Goal: Information Seeking & Learning: Compare options

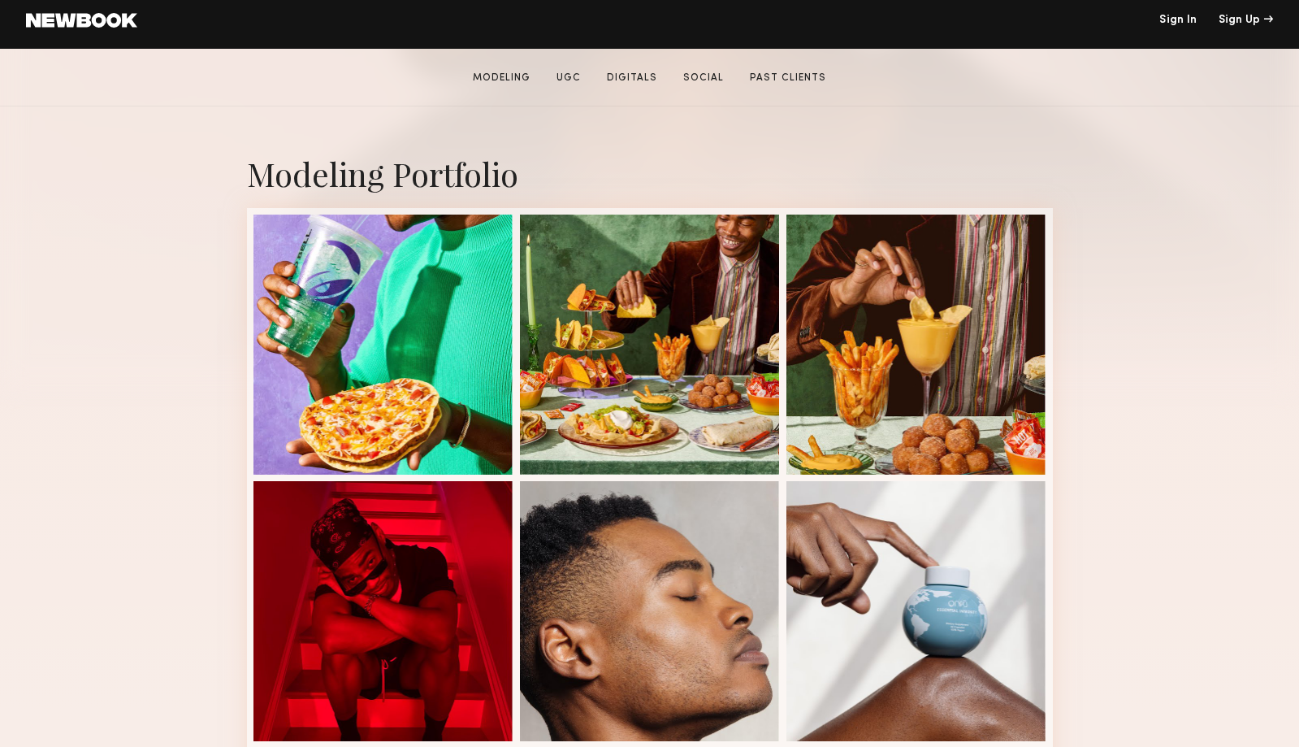
scroll to position [295, 0]
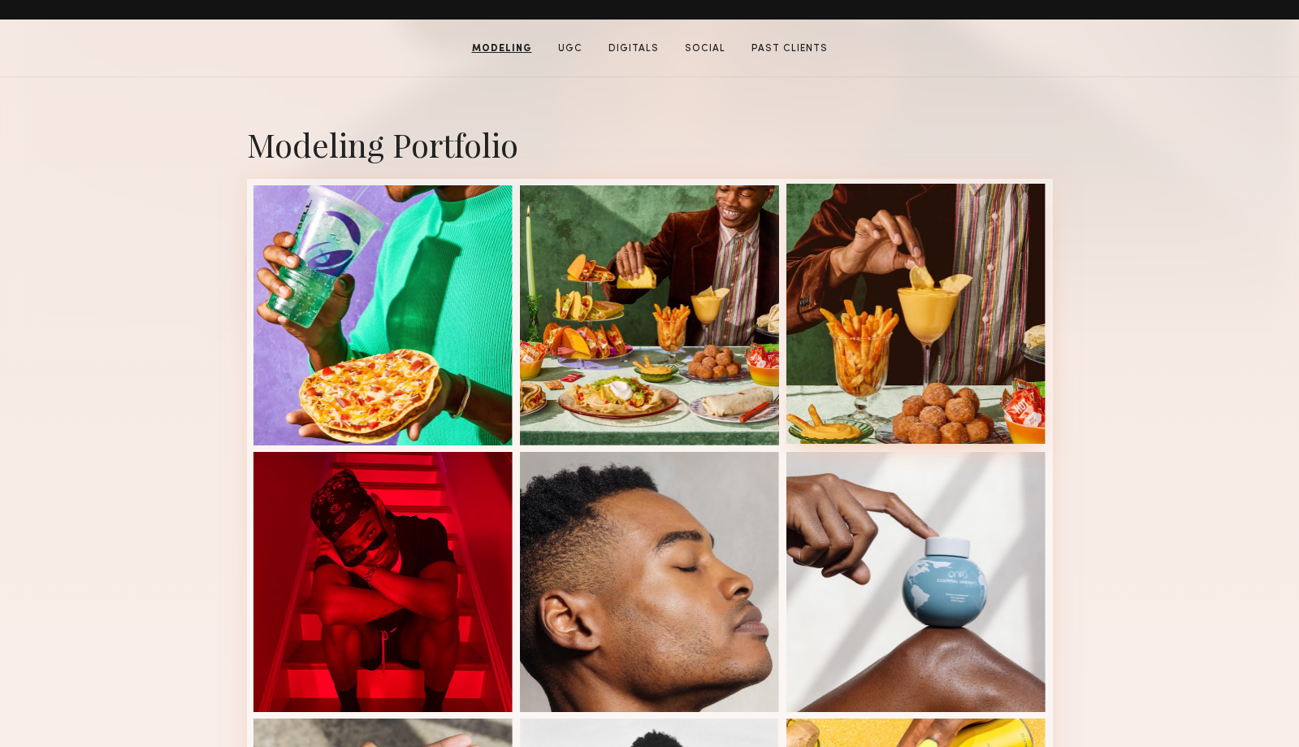
click at [899, 391] on div at bounding box center [916, 314] width 260 height 260
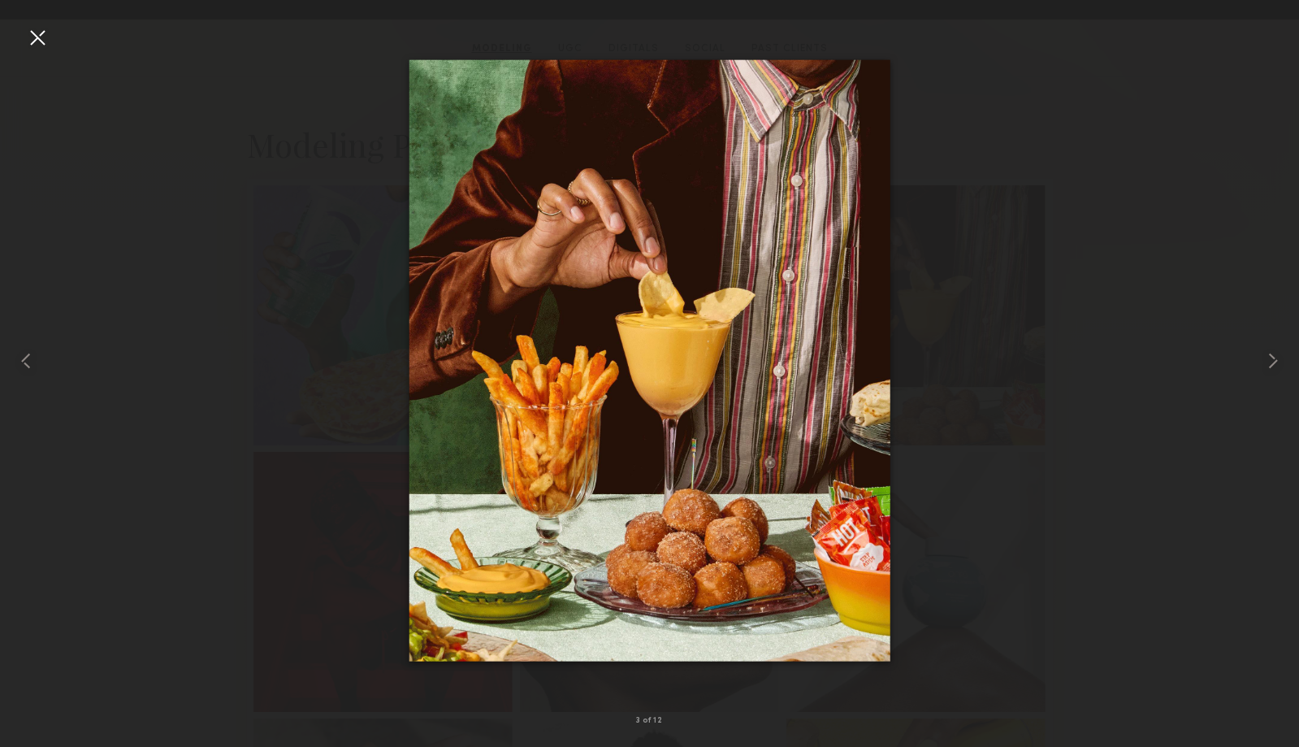
click at [37, 40] on div at bounding box center [37, 37] width 26 height 26
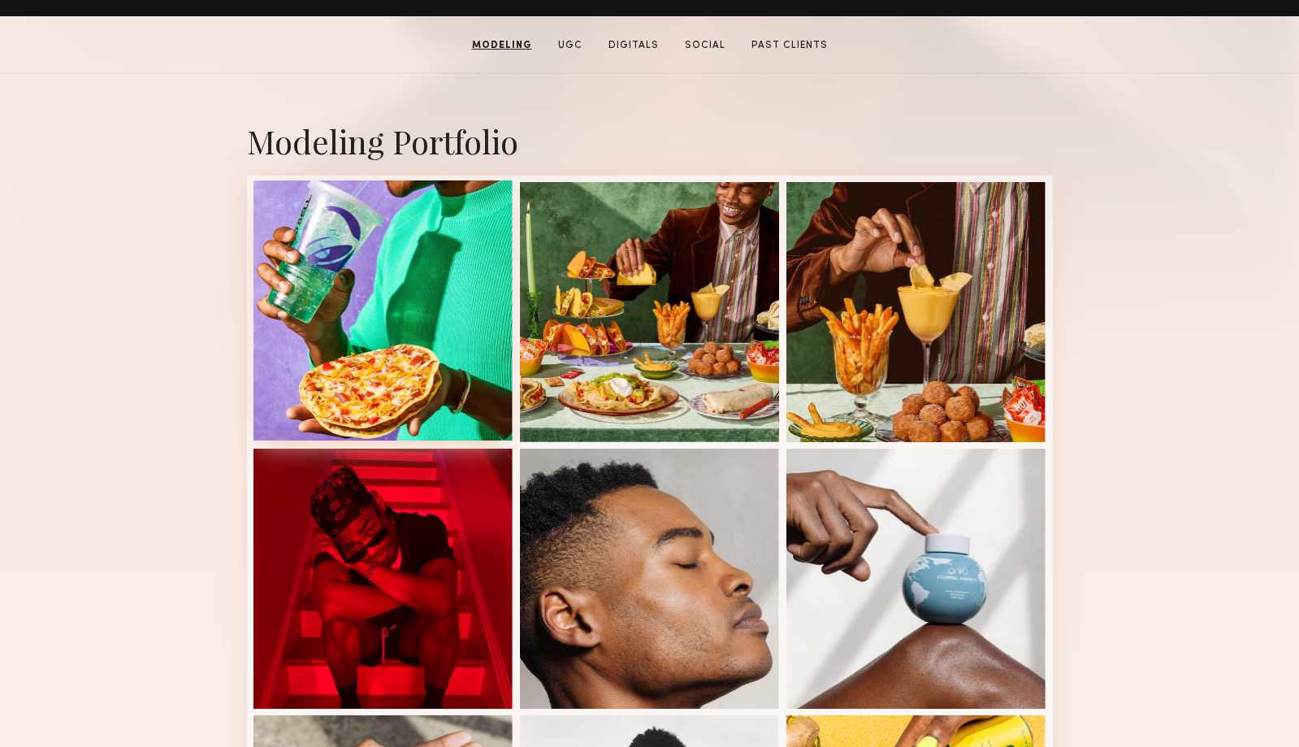
scroll to position [0, 0]
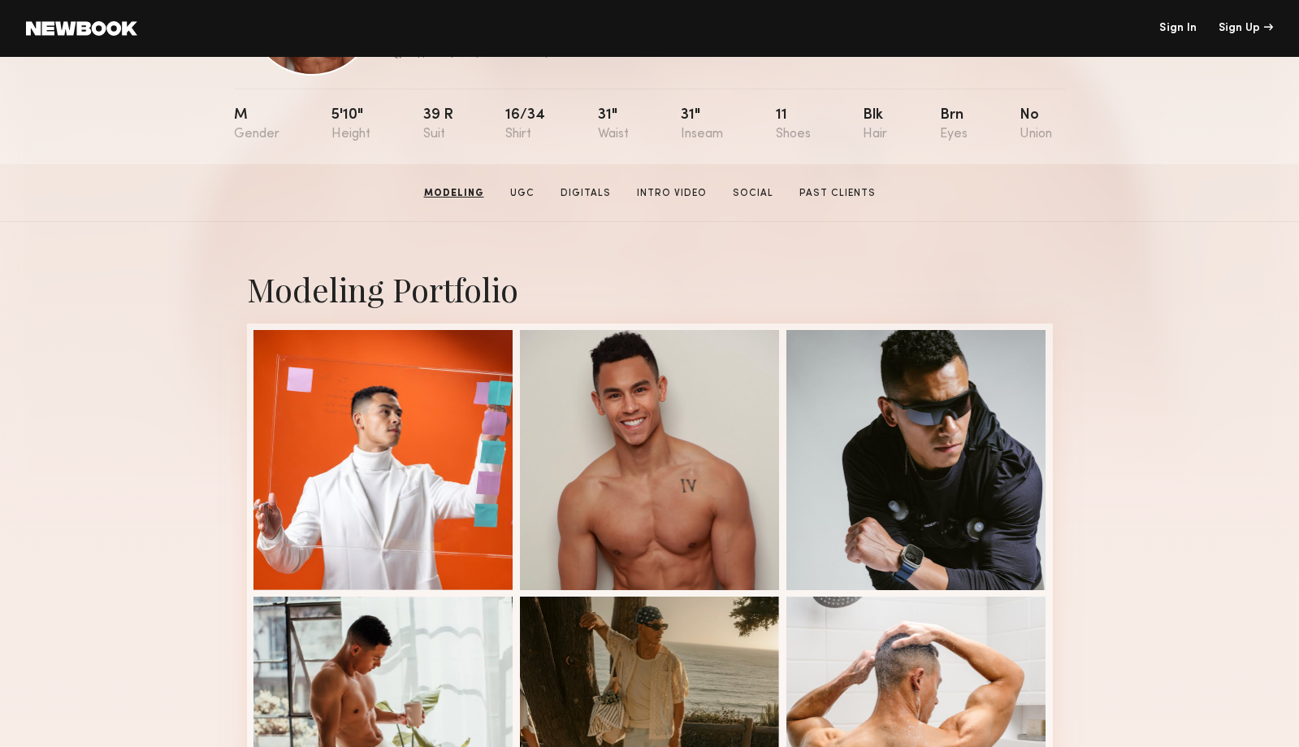
scroll to position [136, 0]
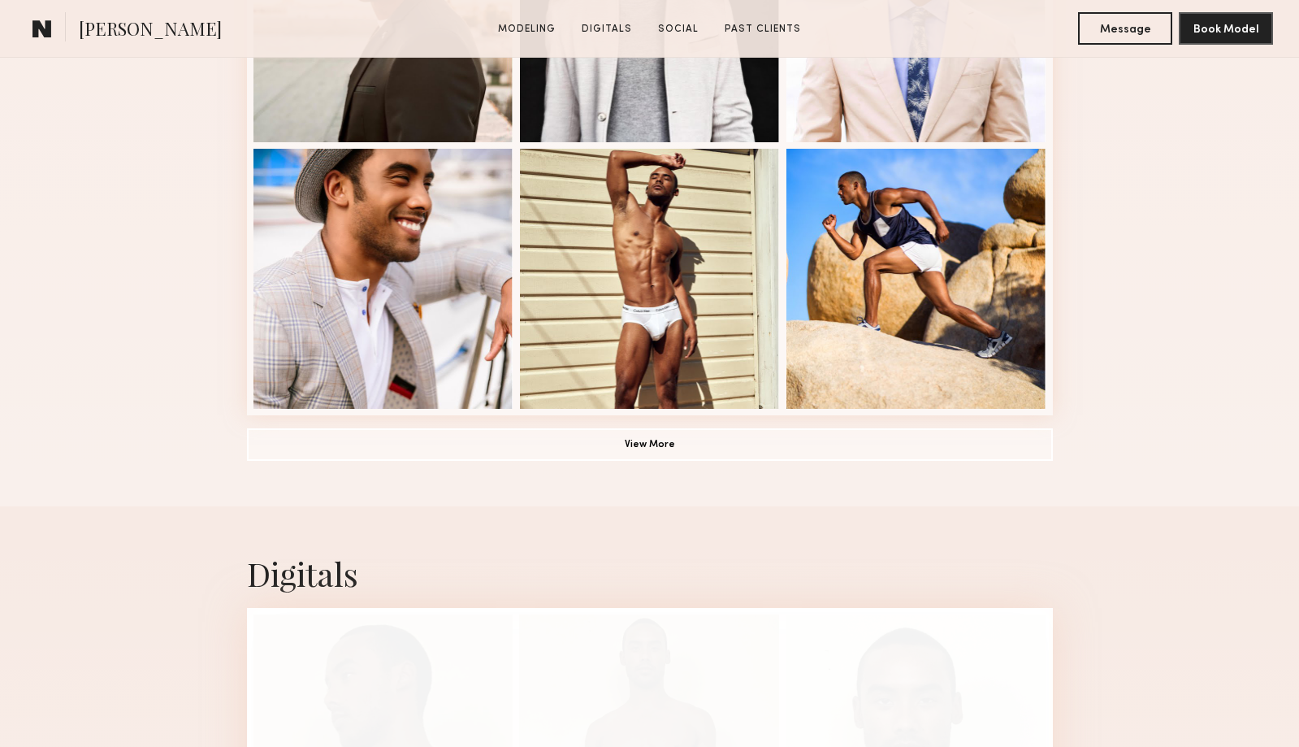
scroll to position [1137, 0]
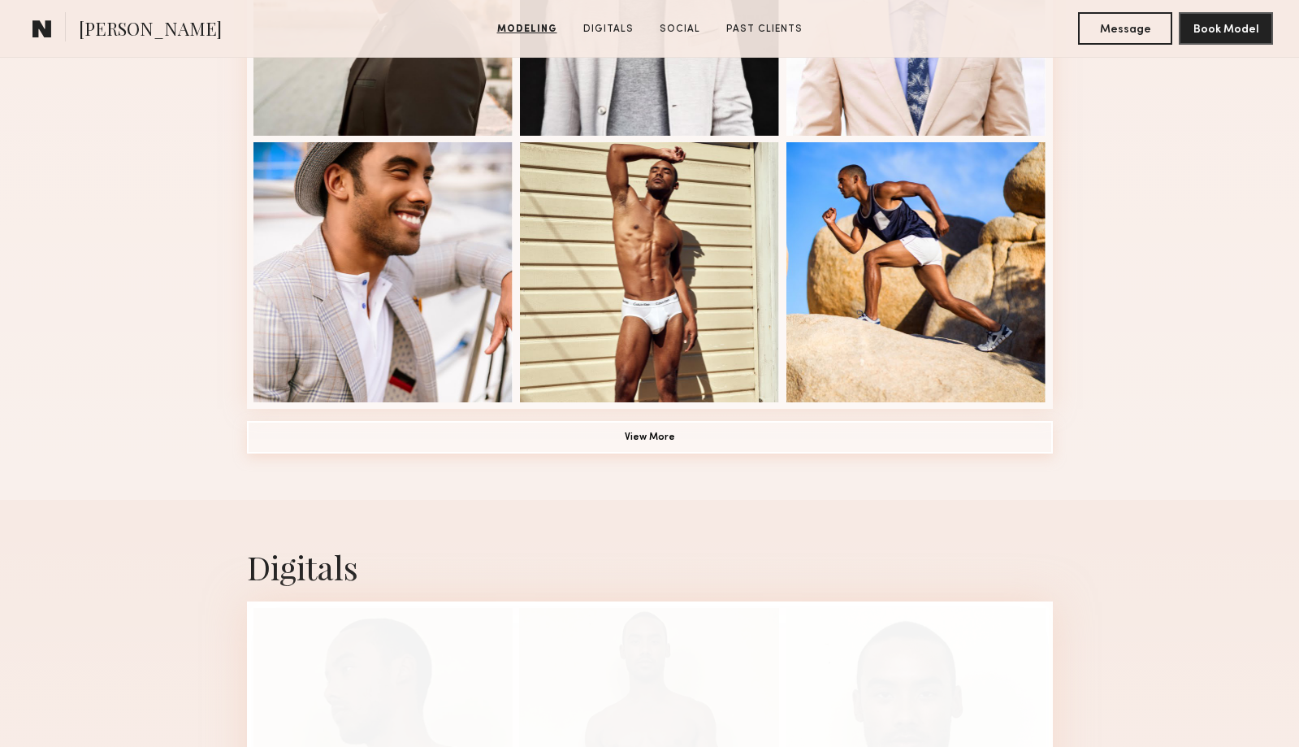
click at [552, 433] on button "View More" at bounding box center [650, 437] width 806 height 32
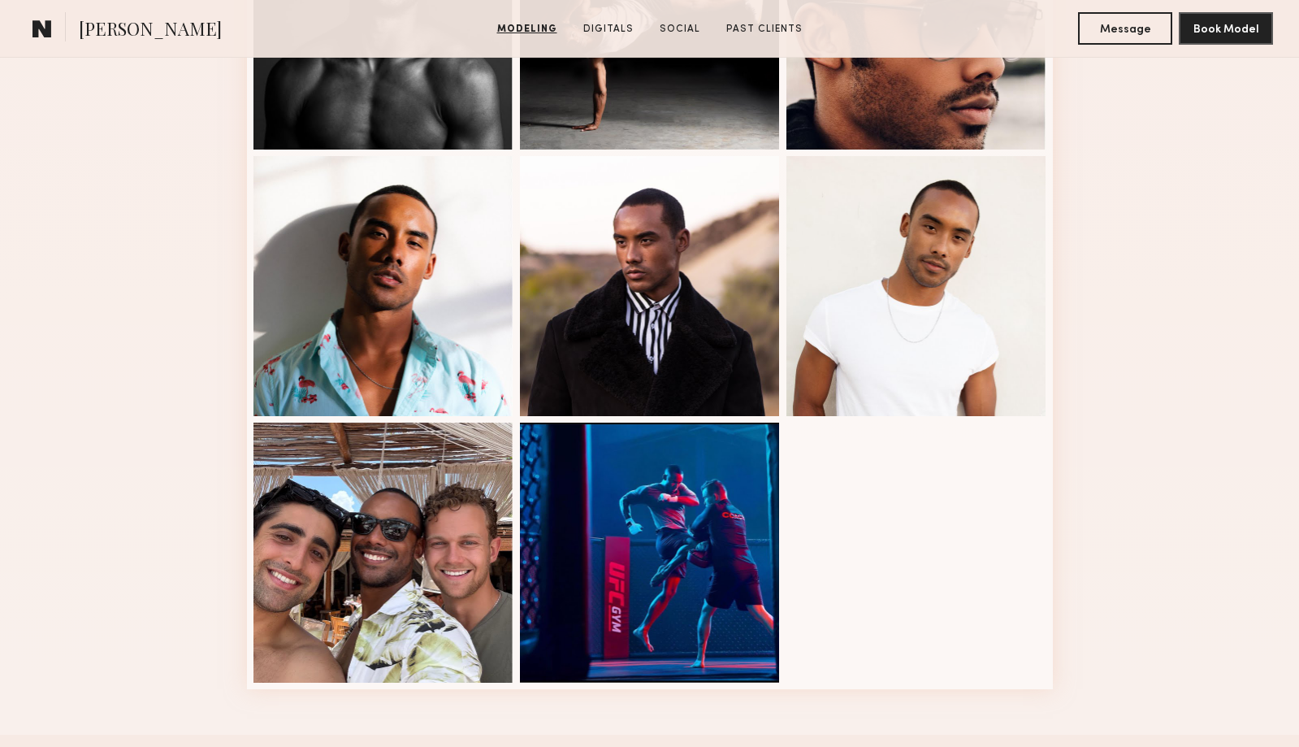
scroll to position [1758, 0]
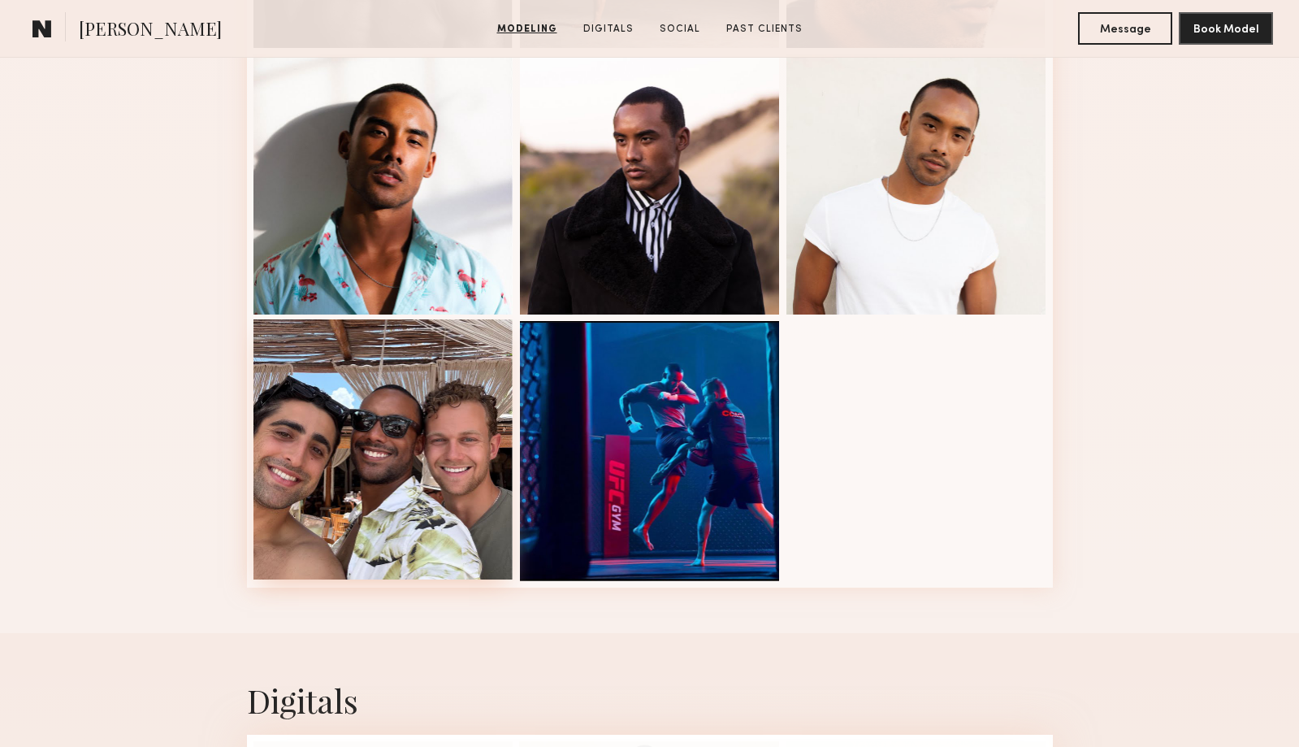
click at [427, 507] on div at bounding box center [383, 449] width 260 height 260
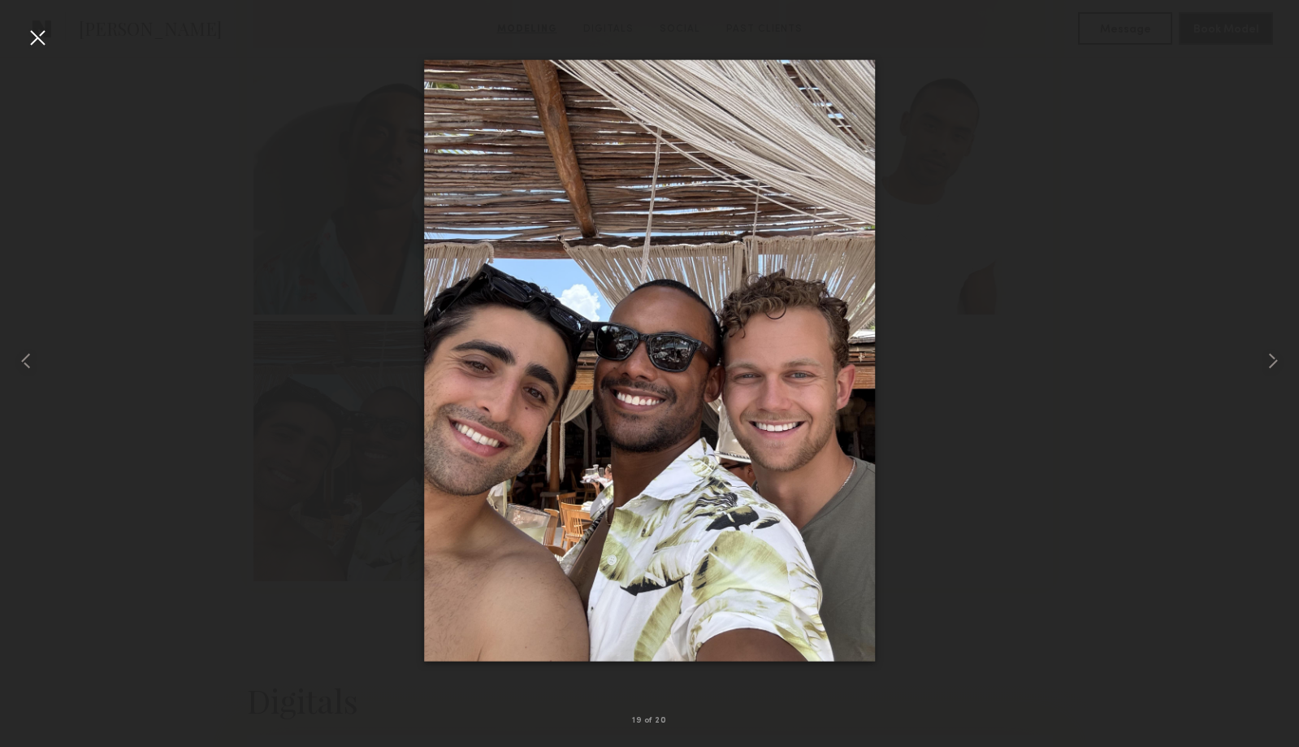
click at [36, 37] on div at bounding box center [37, 37] width 26 height 26
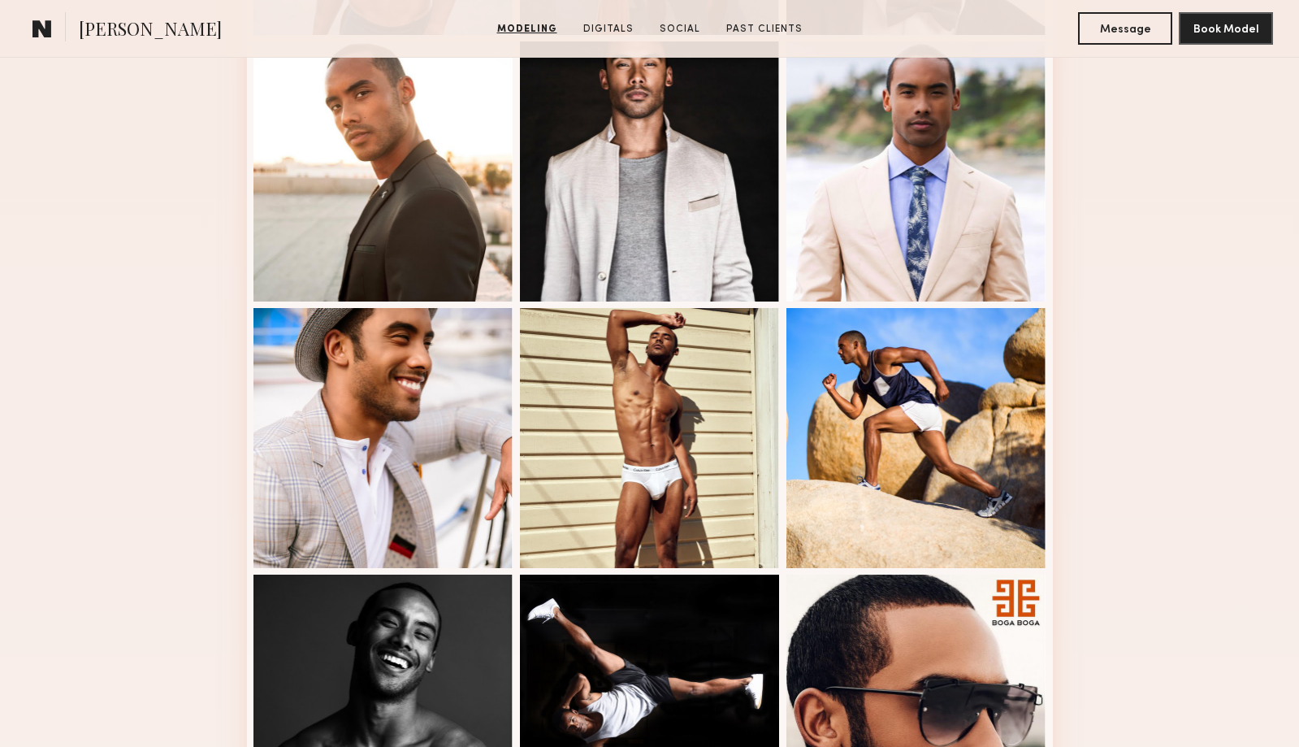
scroll to position [915, 0]
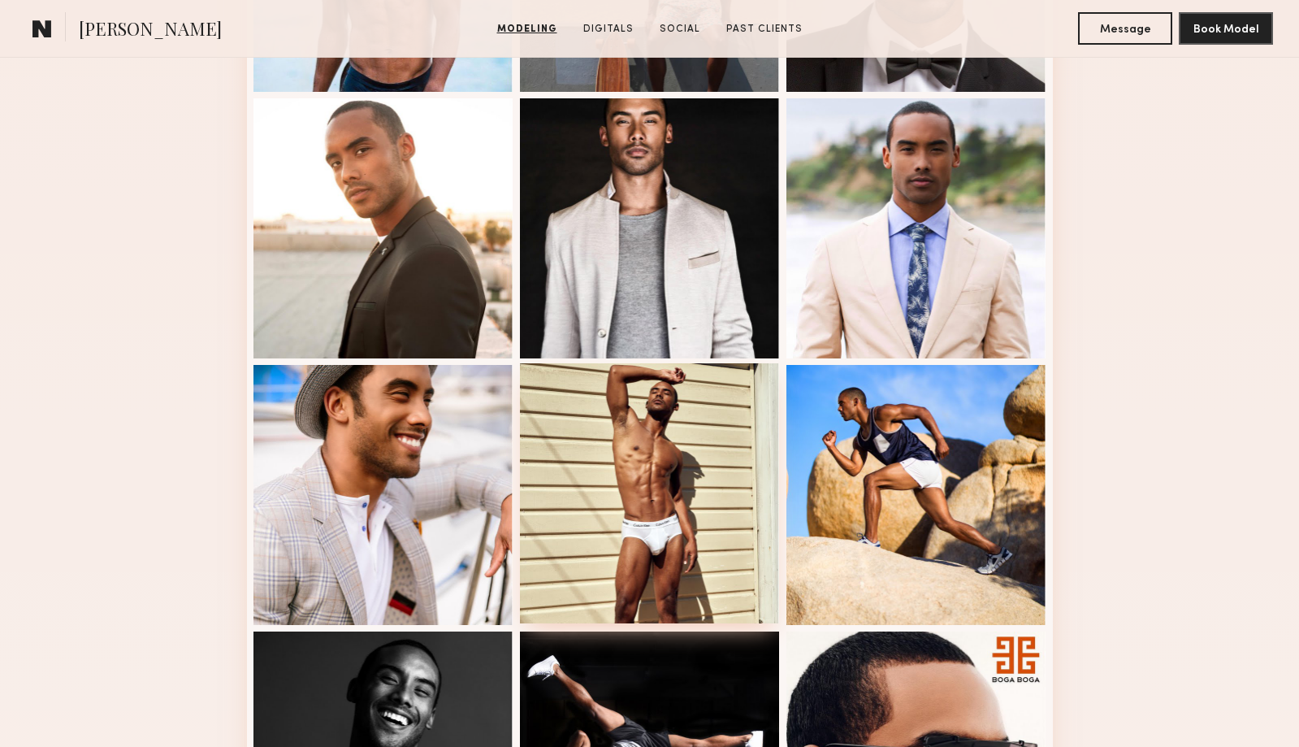
click at [637, 509] on div at bounding box center [650, 493] width 260 height 260
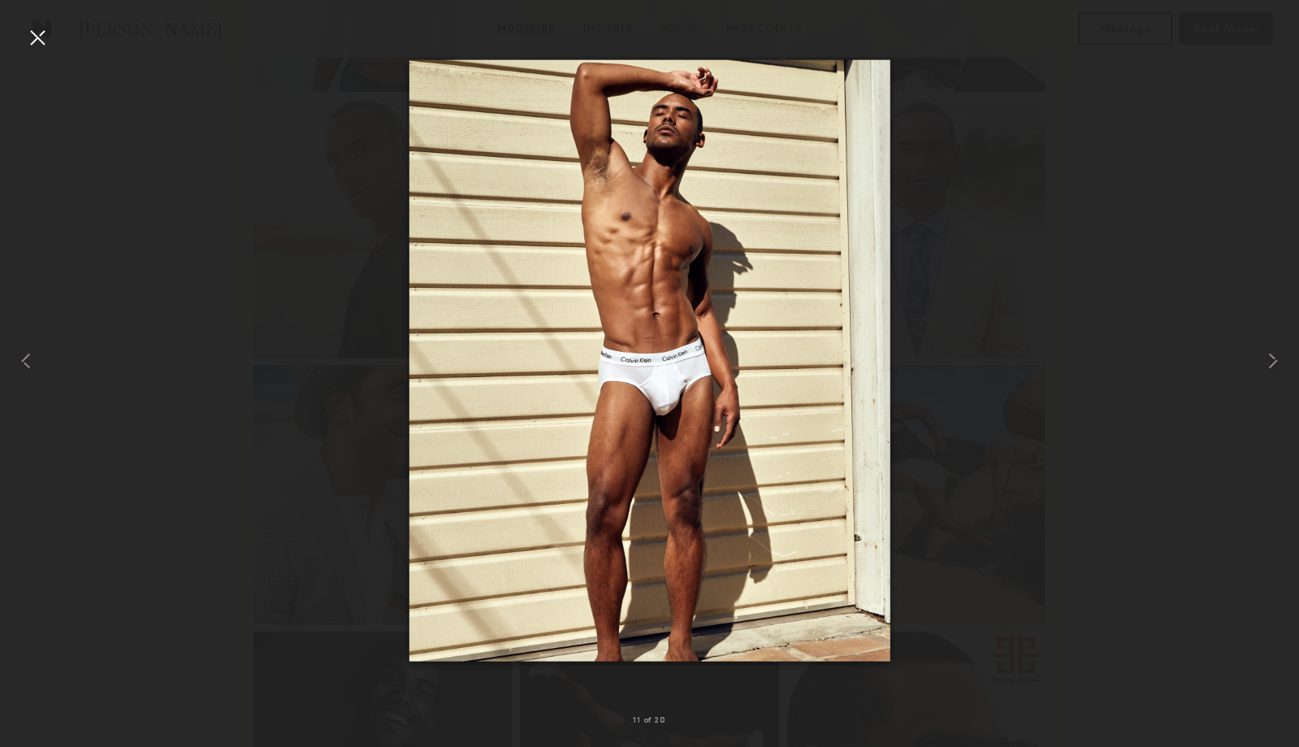
click at [37, 39] on div at bounding box center [37, 37] width 26 height 26
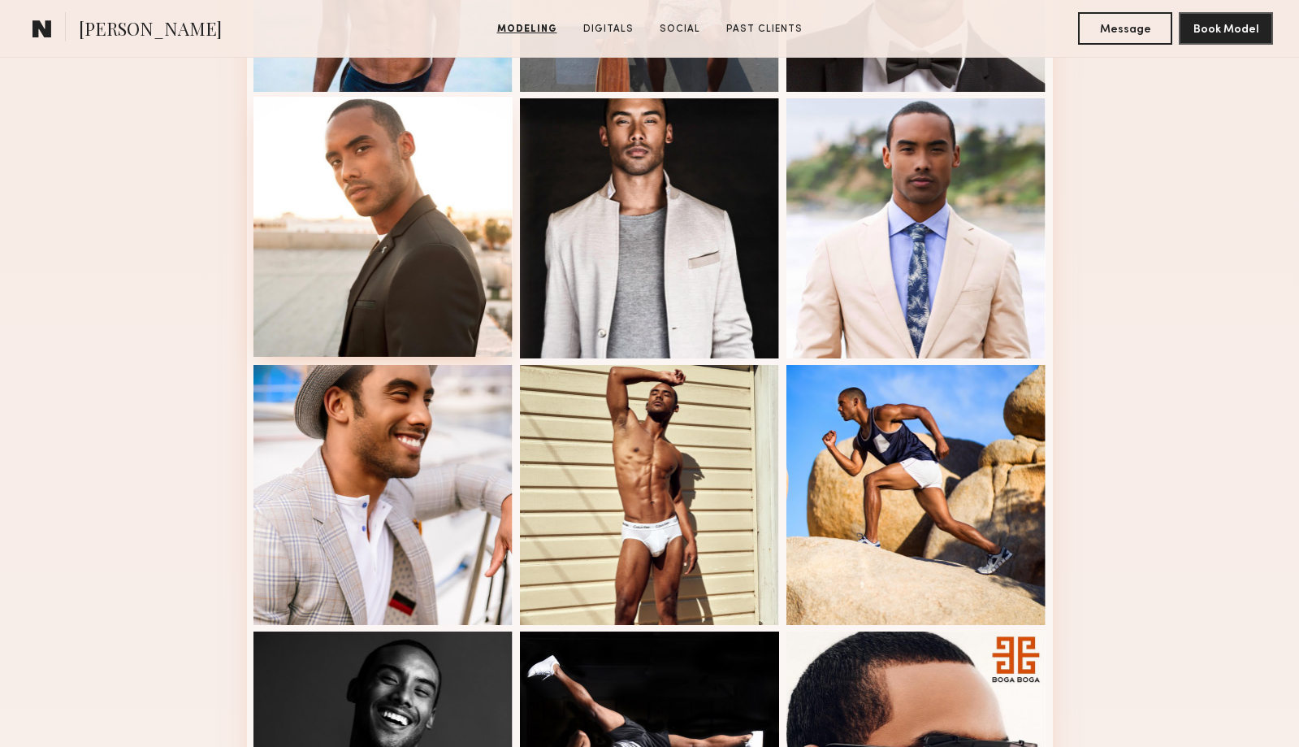
click at [408, 199] on div at bounding box center [383, 227] width 260 height 260
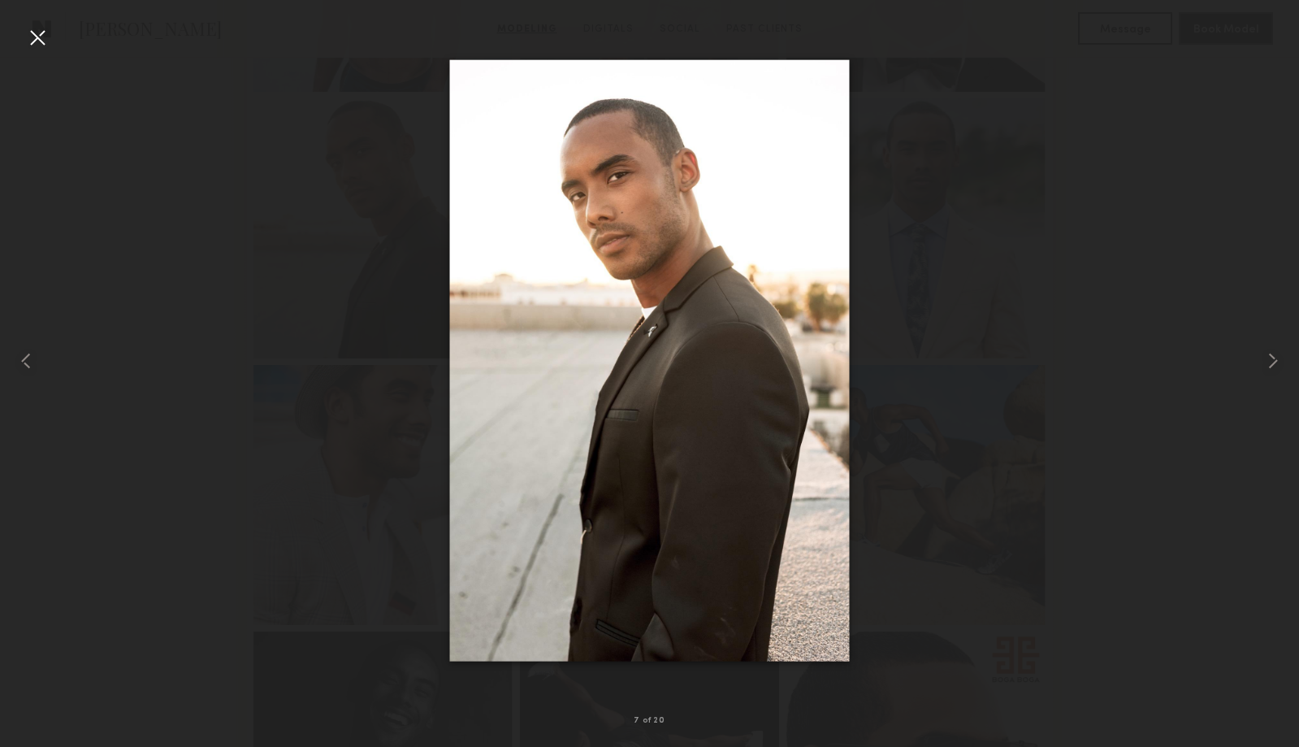
click at [37, 41] on div at bounding box center [37, 37] width 26 height 26
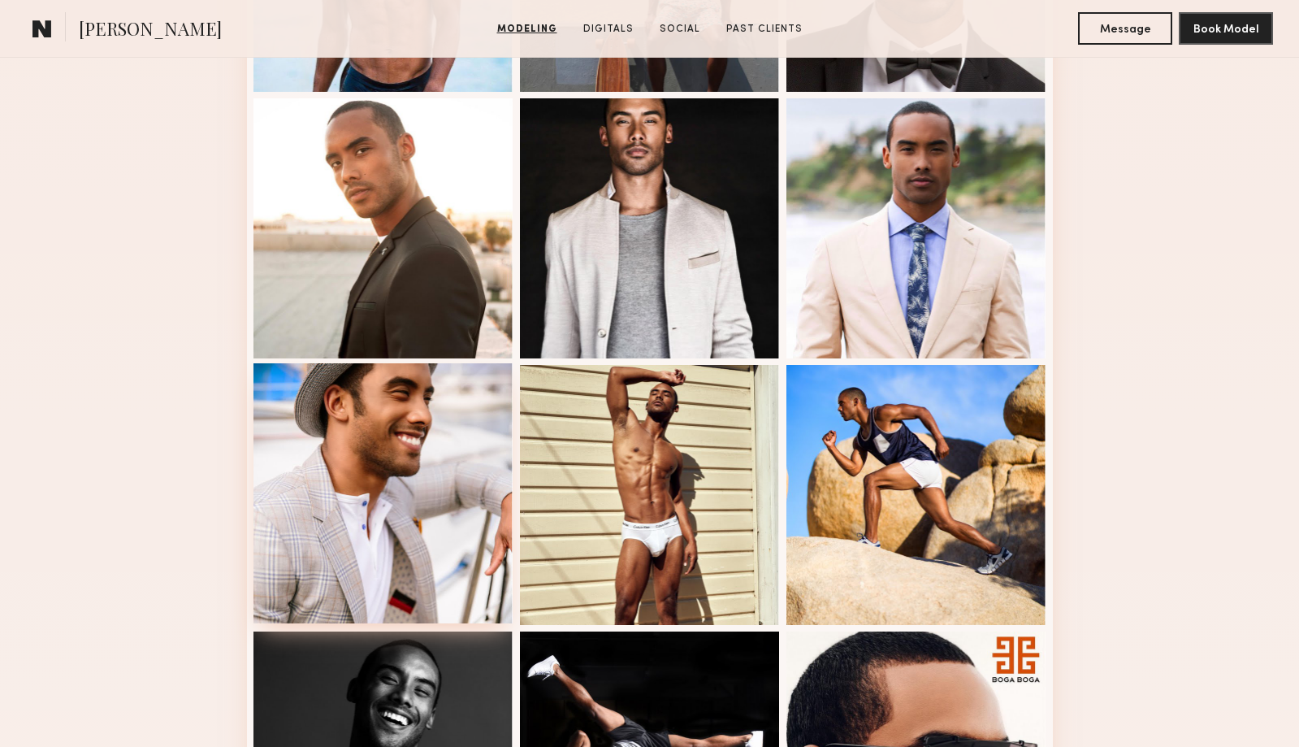
click at [383, 466] on div at bounding box center [383, 493] width 260 height 260
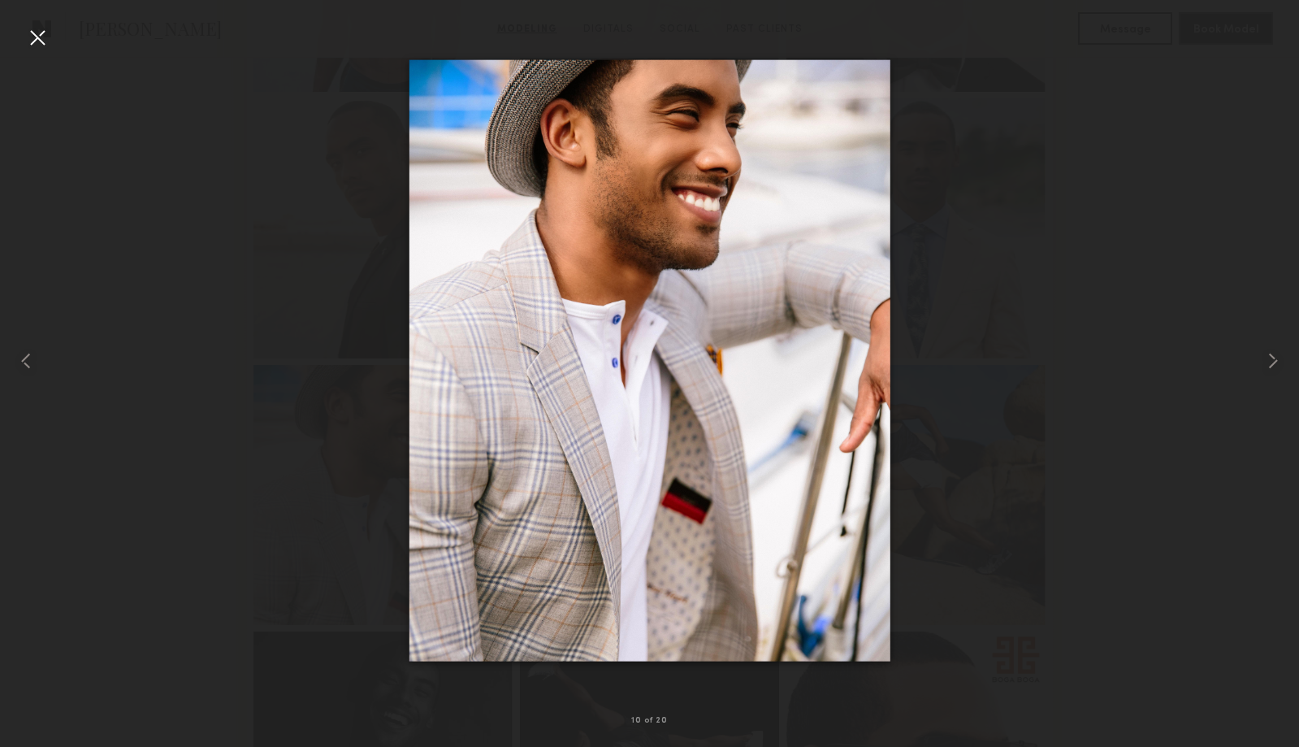
click at [30, 34] on div at bounding box center [37, 37] width 26 height 26
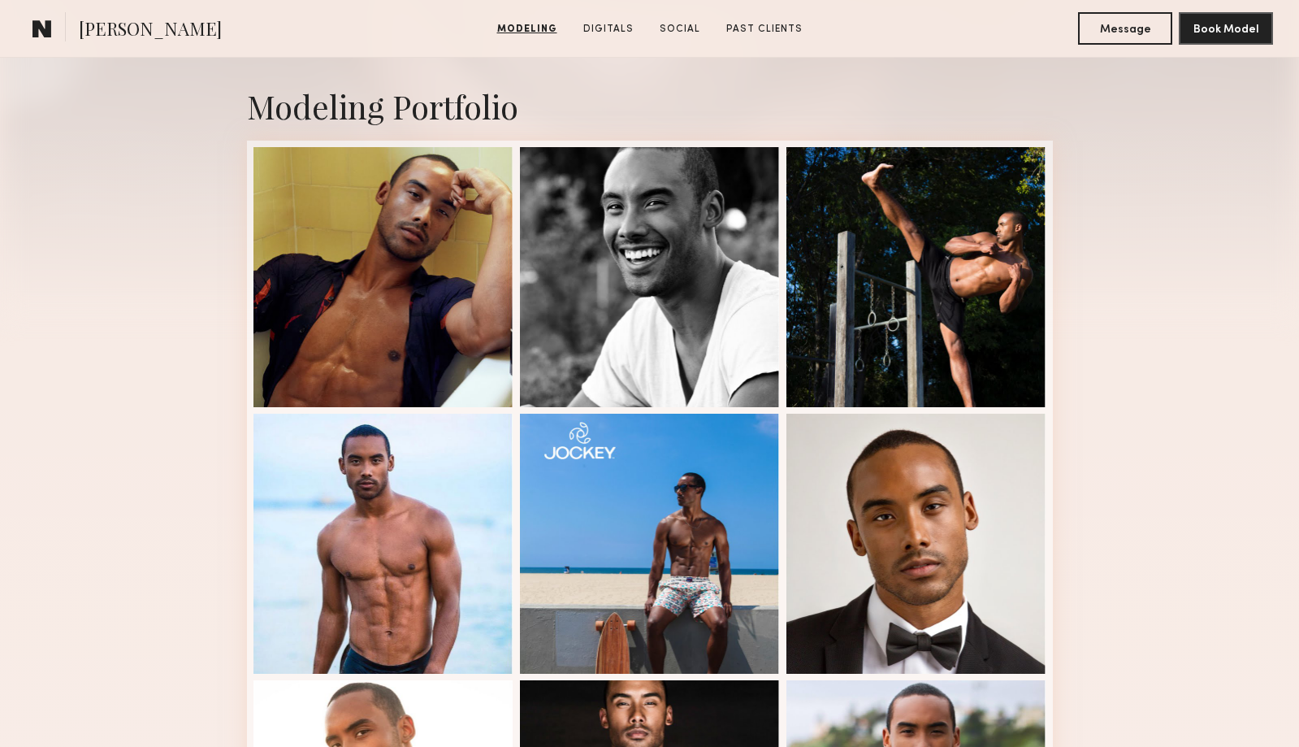
scroll to position [375, 0]
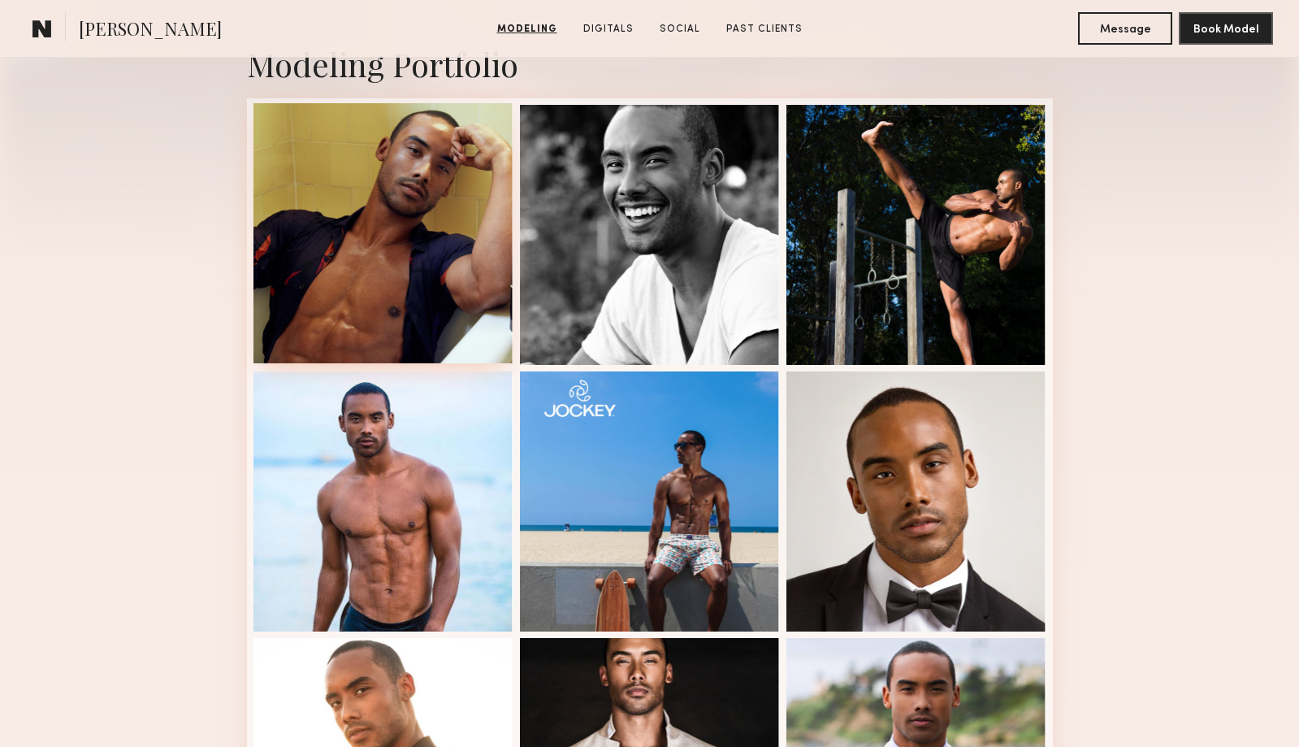
click at [352, 209] on div at bounding box center [383, 233] width 260 height 260
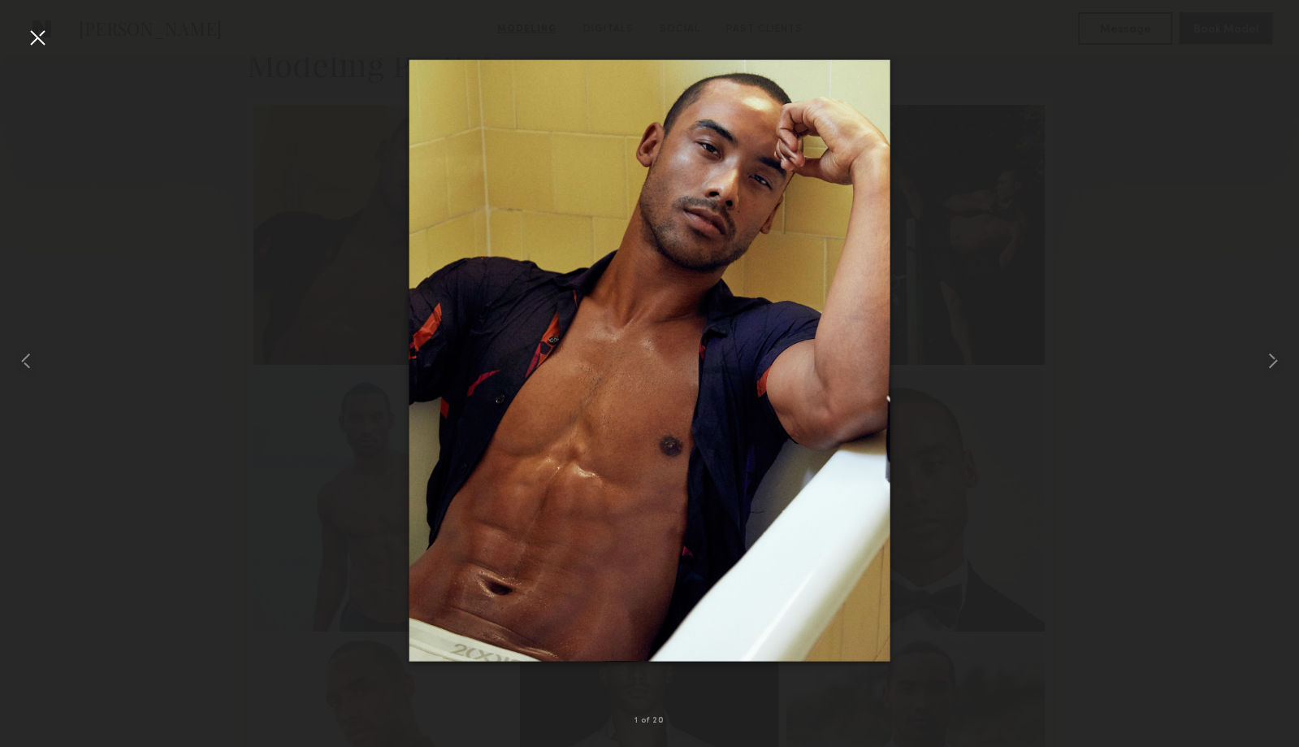
click at [35, 40] on div at bounding box center [37, 37] width 26 height 26
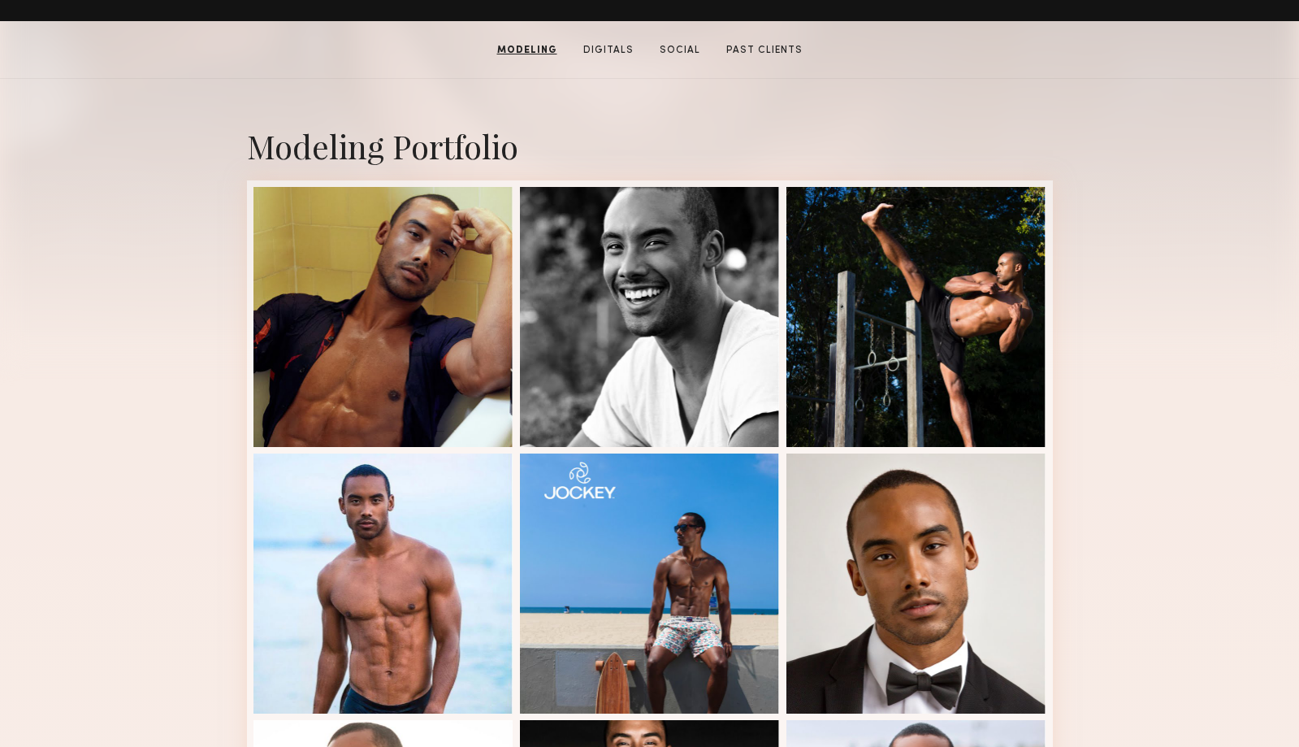
scroll to position [261, 0]
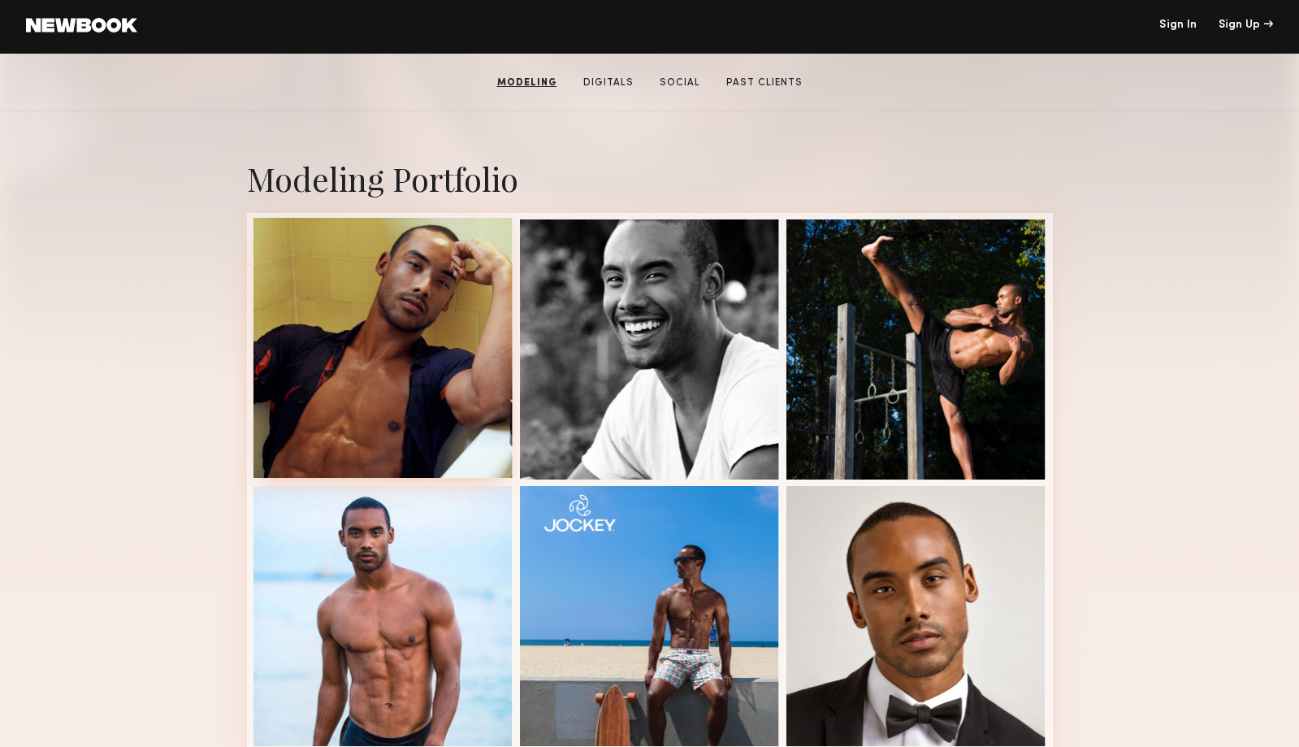
click at [354, 400] on div at bounding box center [383, 348] width 260 height 260
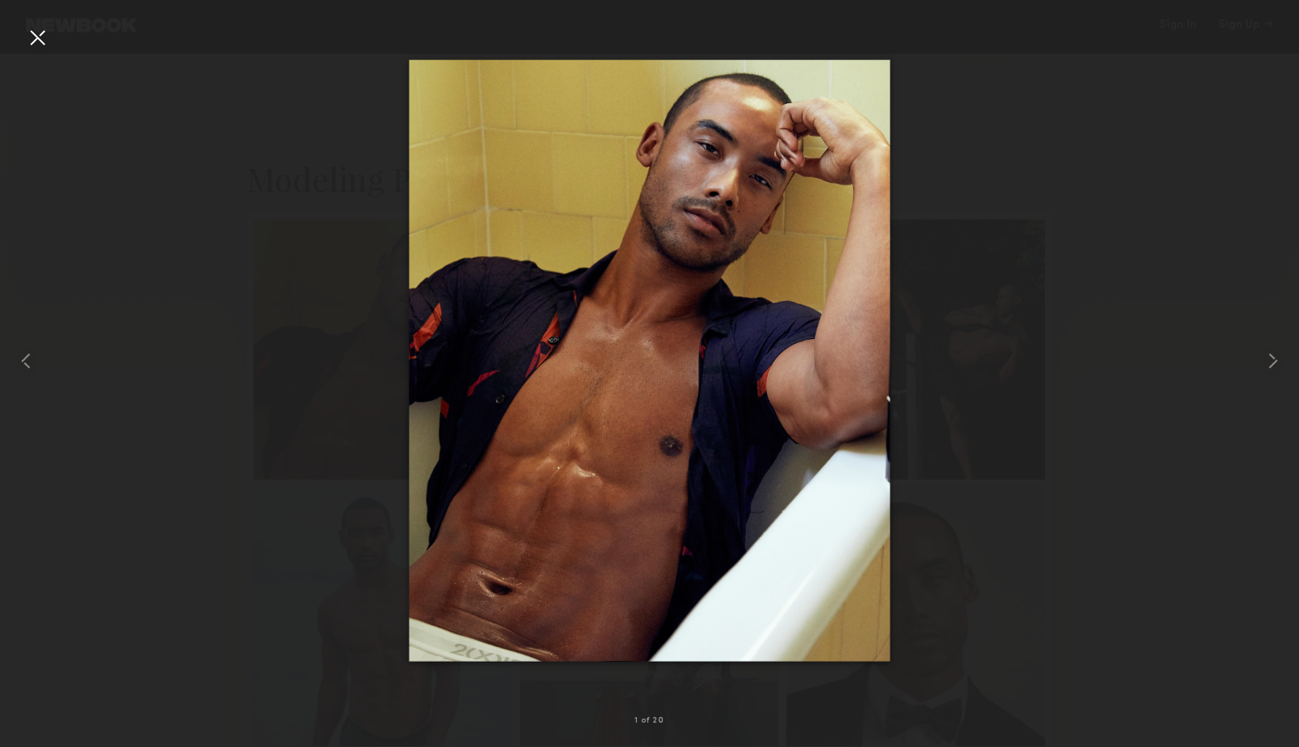
click at [1122, 235] on div at bounding box center [649, 360] width 1299 height 669
click at [32, 35] on div at bounding box center [37, 37] width 26 height 26
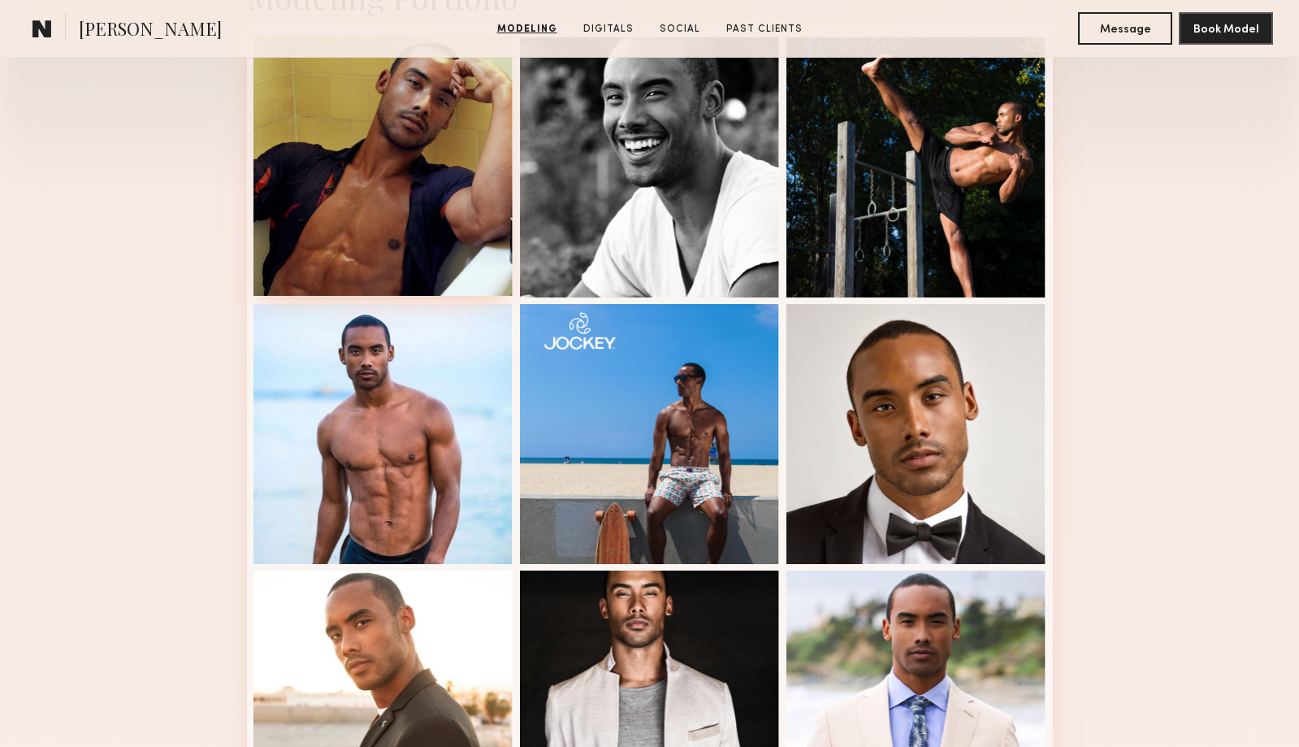
scroll to position [442, 0]
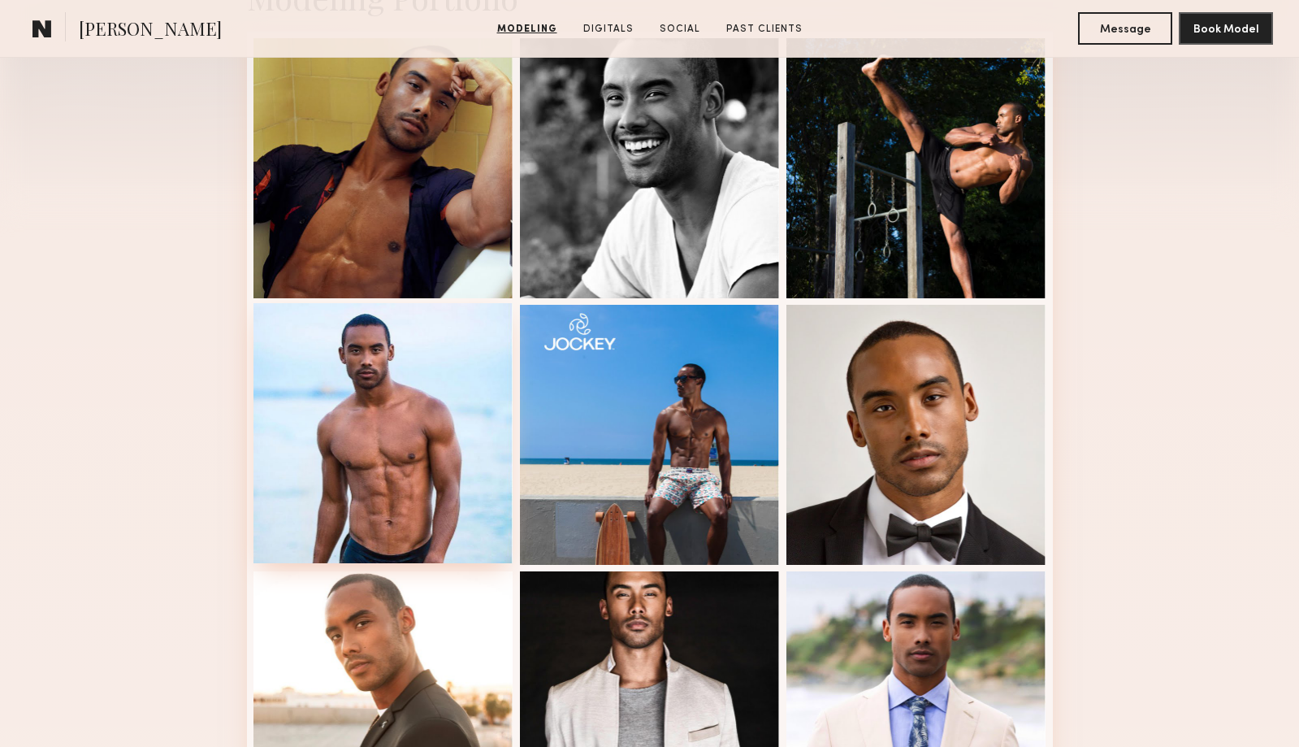
click at [453, 481] on div at bounding box center [383, 433] width 260 height 260
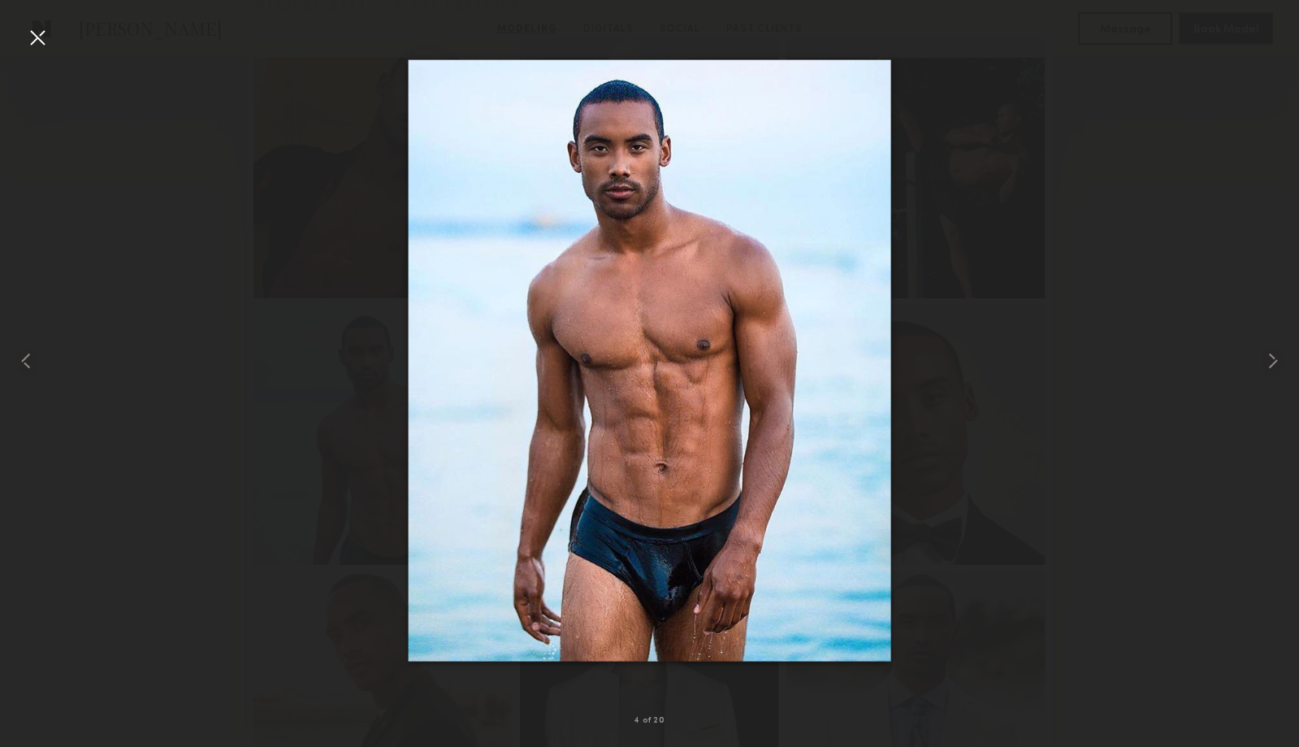
click at [40, 31] on div at bounding box center [37, 37] width 26 height 26
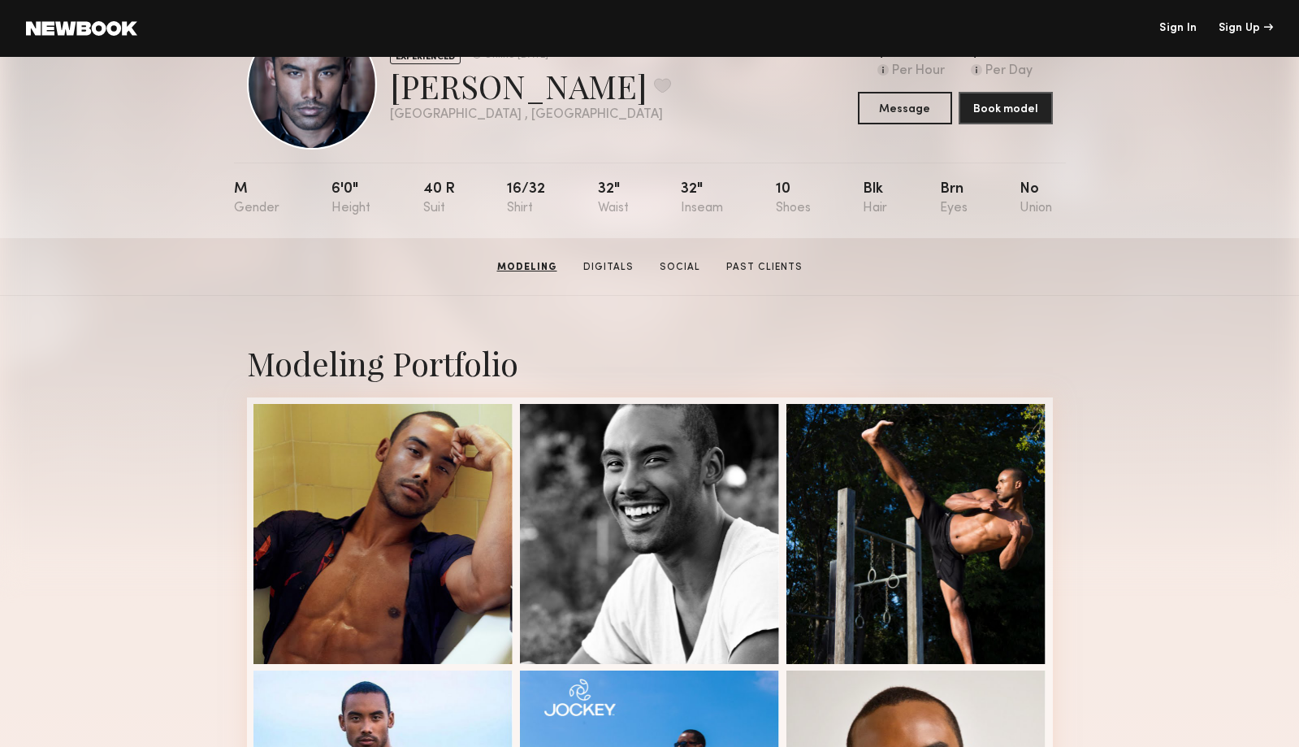
scroll to position [0, 0]
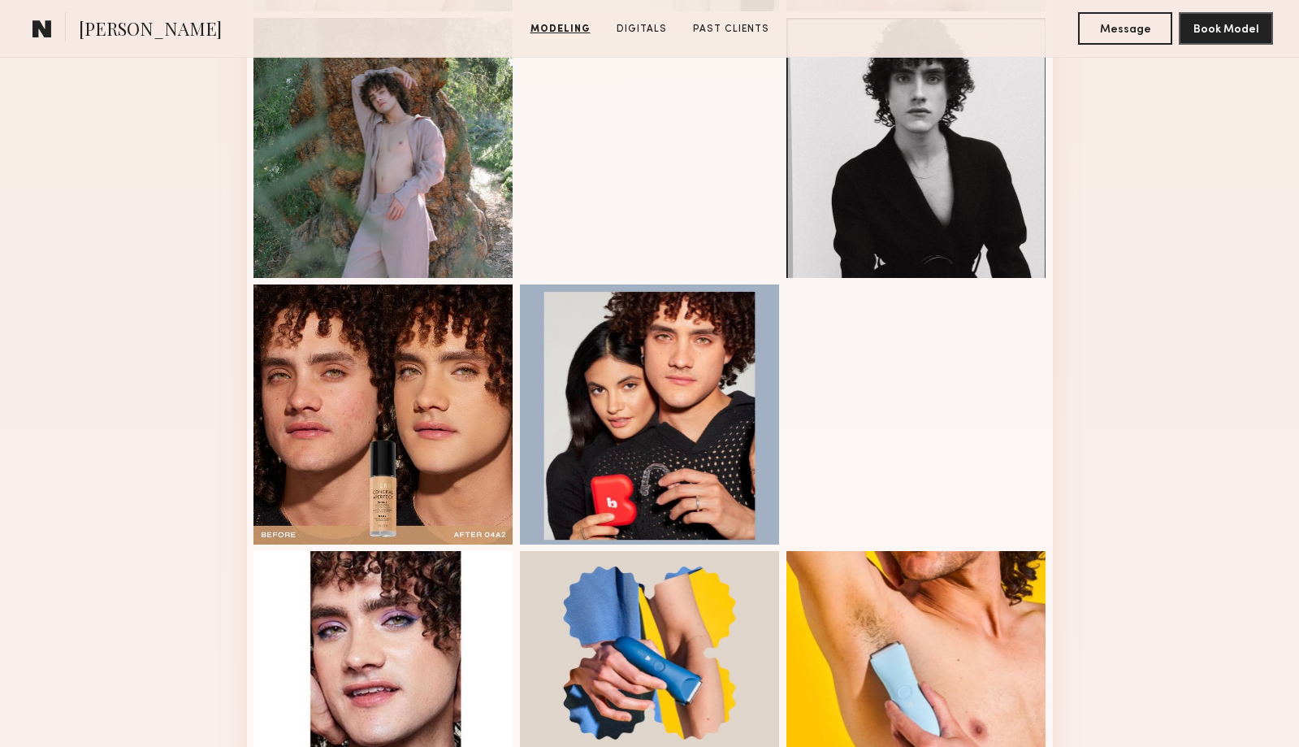
scroll to position [401, 0]
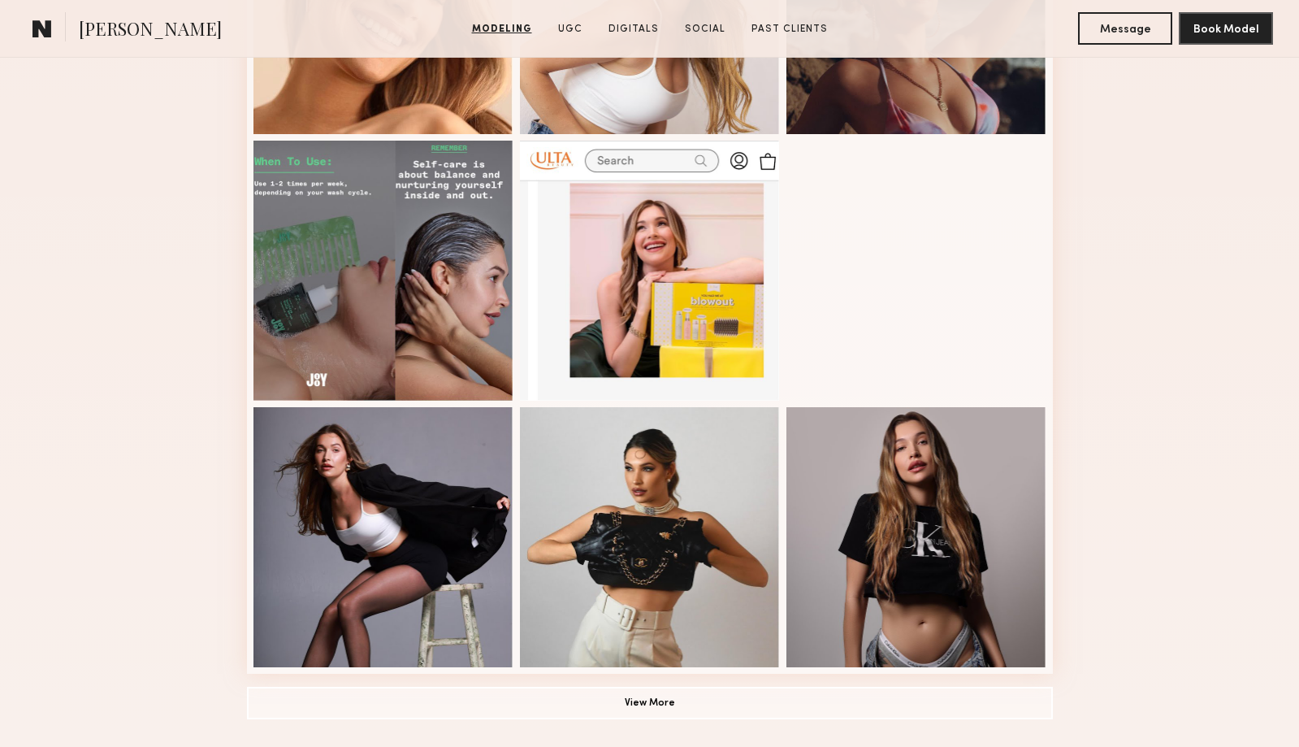
scroll to position [877, 0]
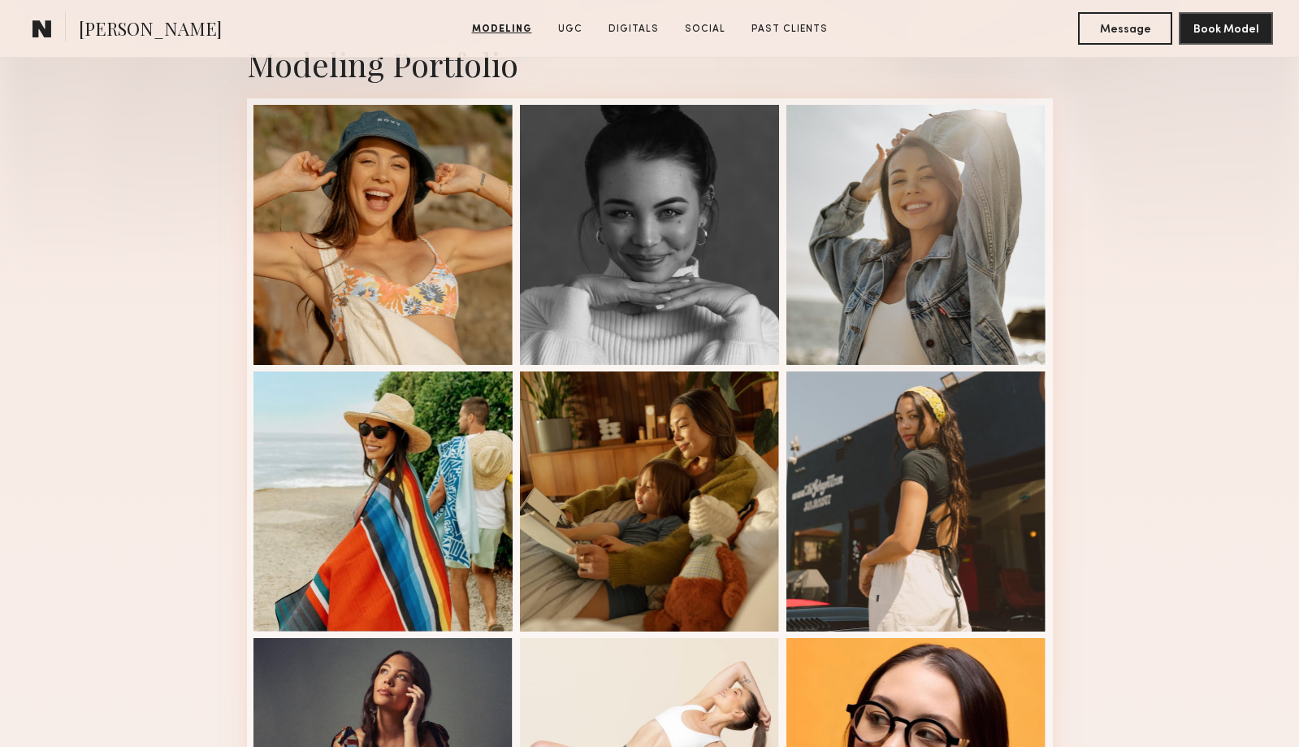
scroll to position [344, 0]
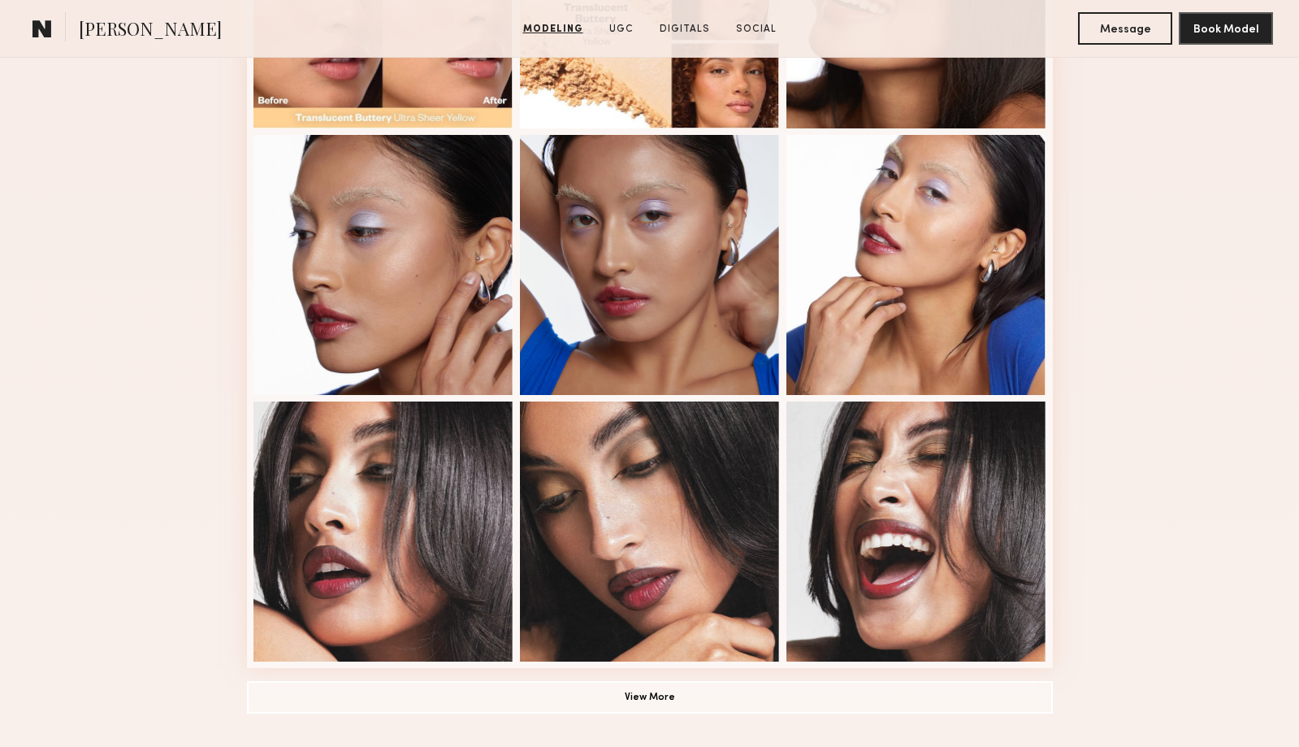
scroll to position [886, 0]
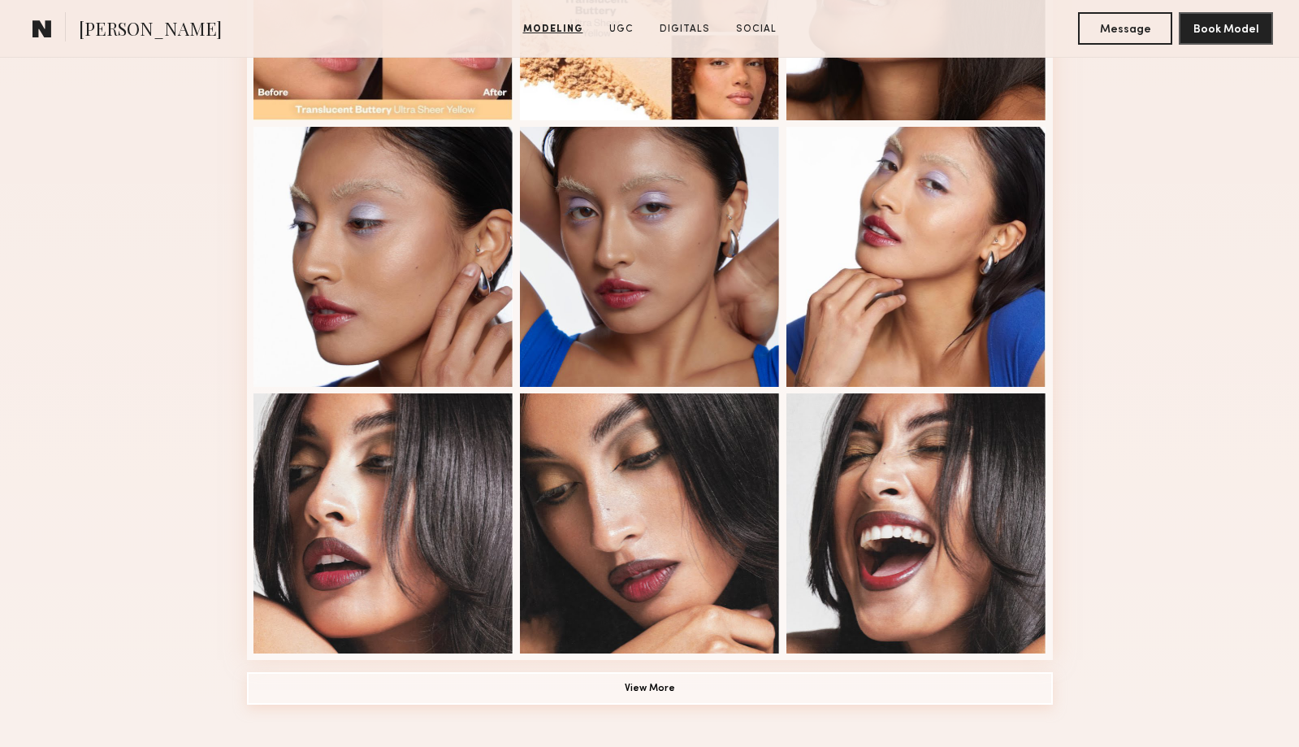
click at [362, 695] on button "View More" at bounding box center [650, 688] width 806 height 32
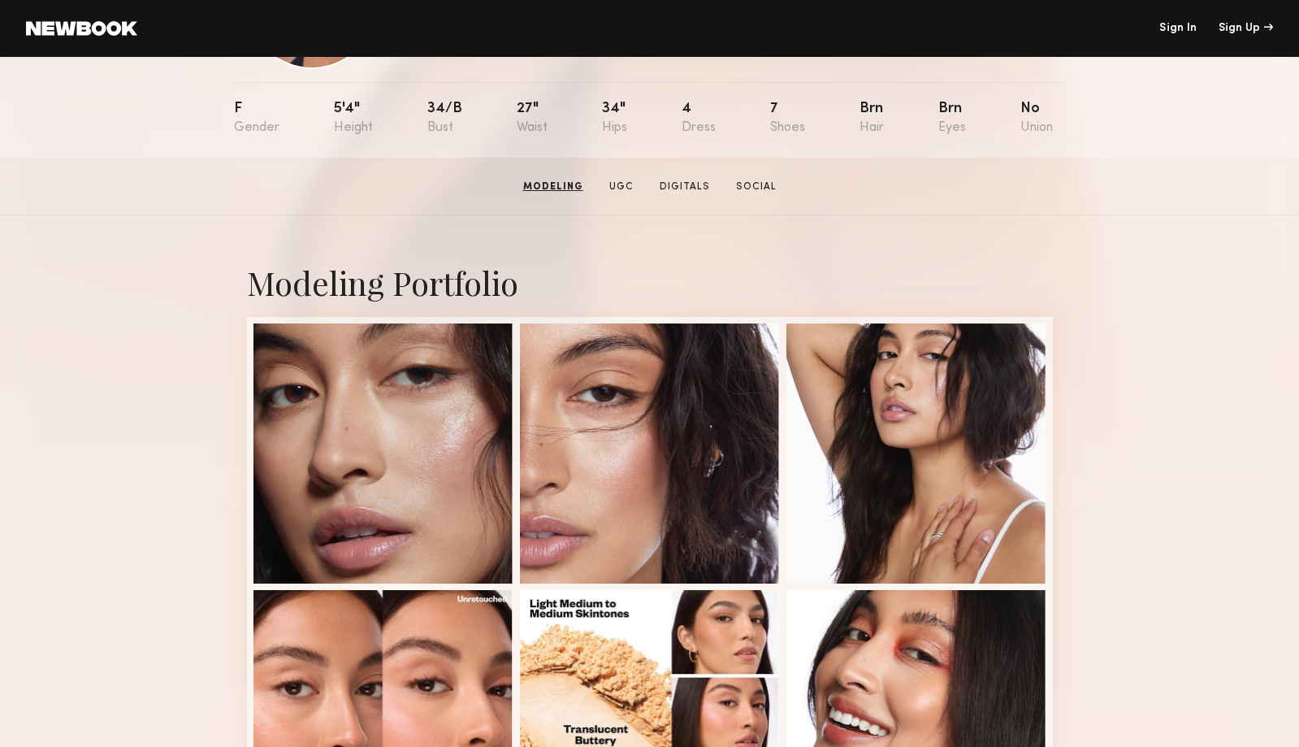
scroll to position [0, 0]
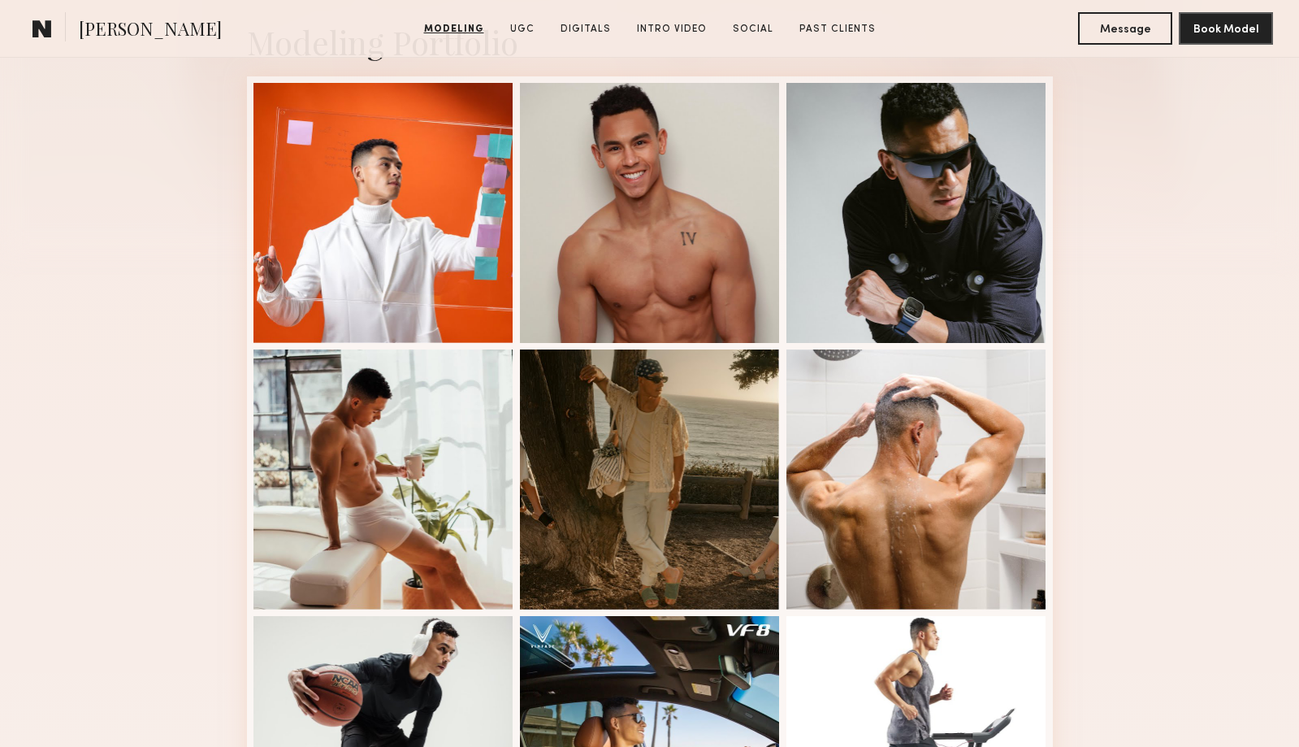
scroll to position [380, 0]
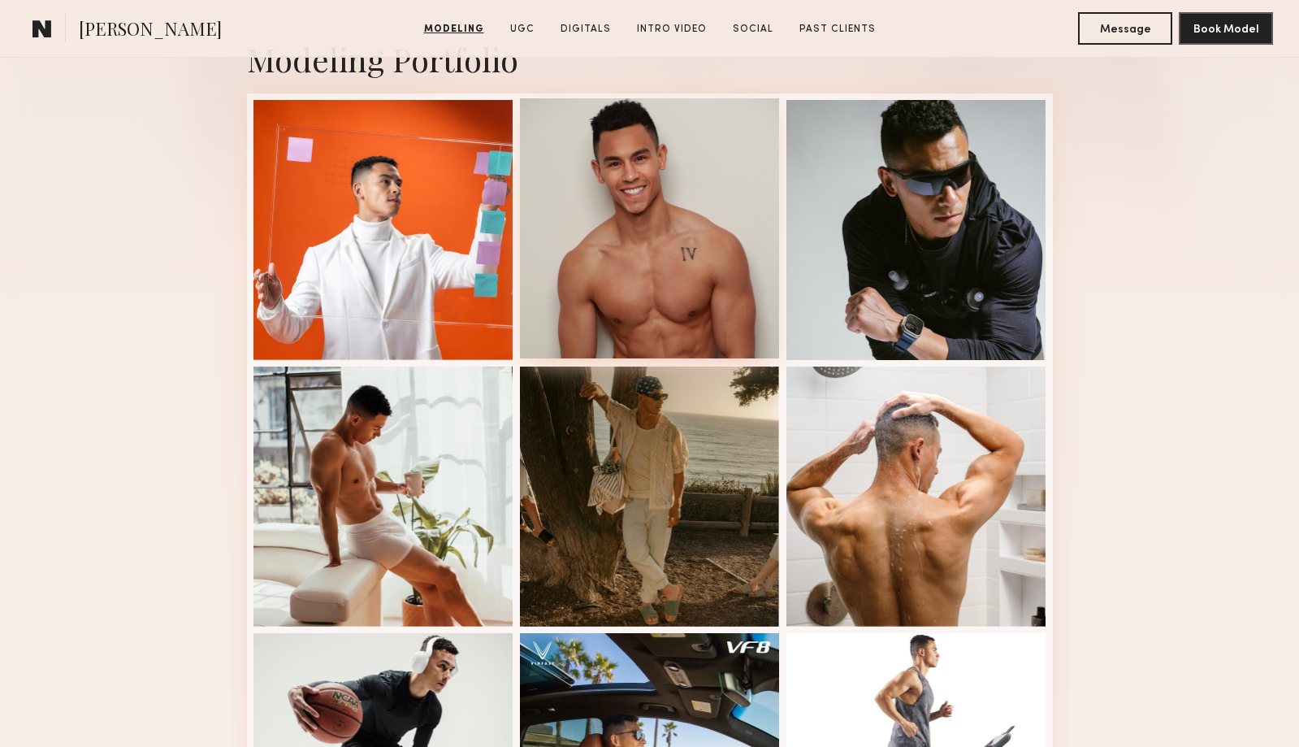
click at [618, 226] on div at bounding box center [650, 228] width 260 height 260
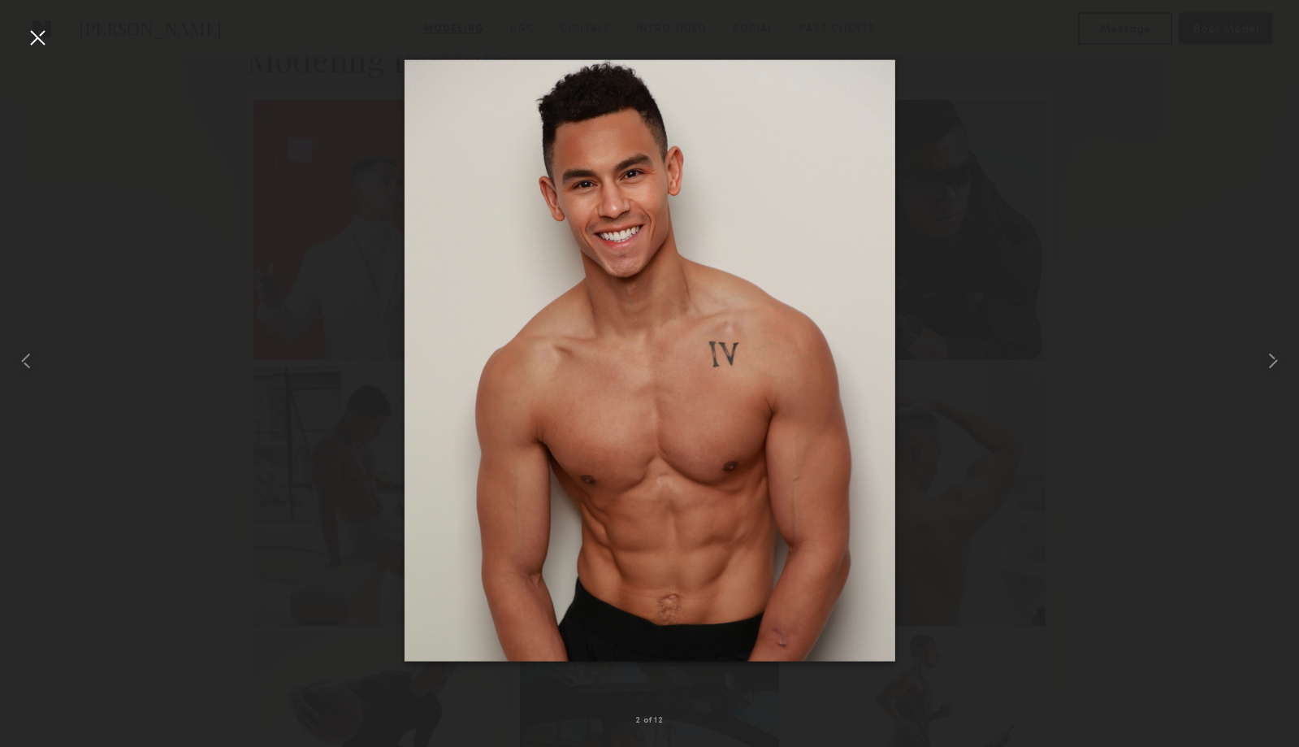
click at [964, 137] on div at bounding box center [649, 360] width 1299 height 669
click at [40, 41] on div at bounding box center [37, 37] width 26 height 26
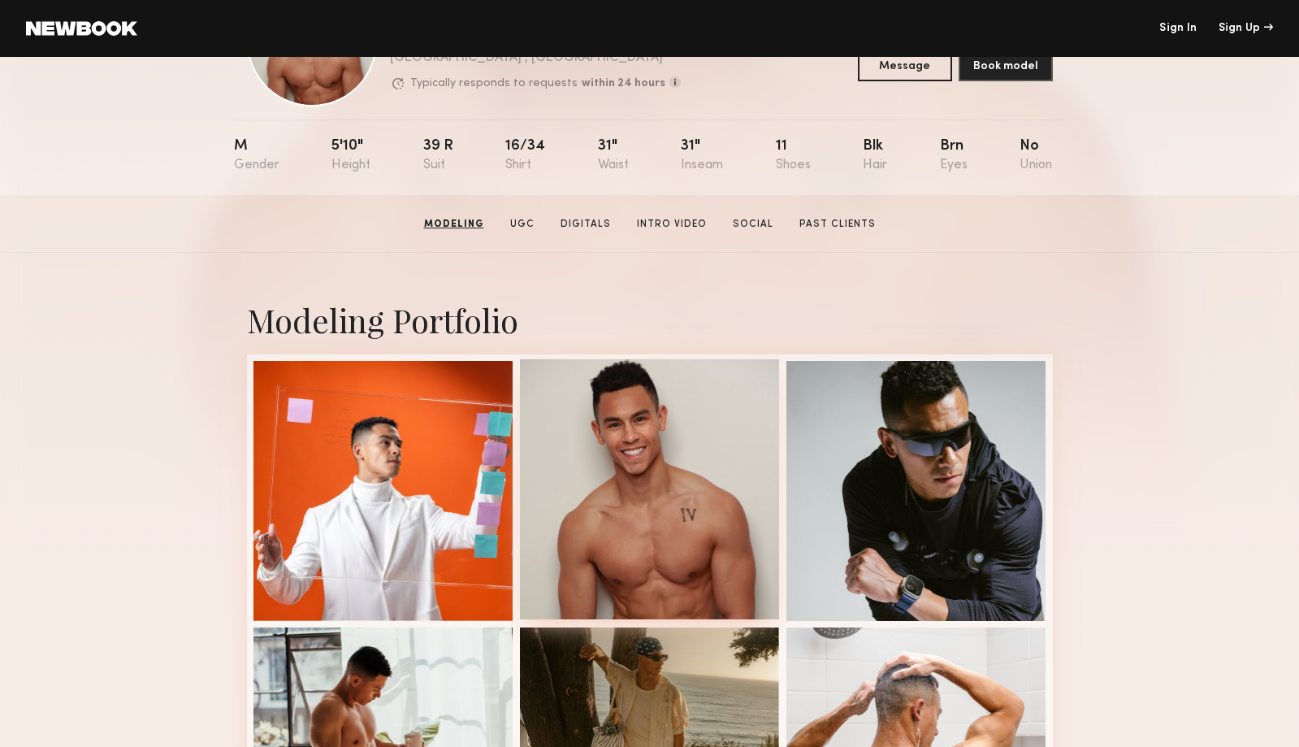
scroll to position [0, 0]
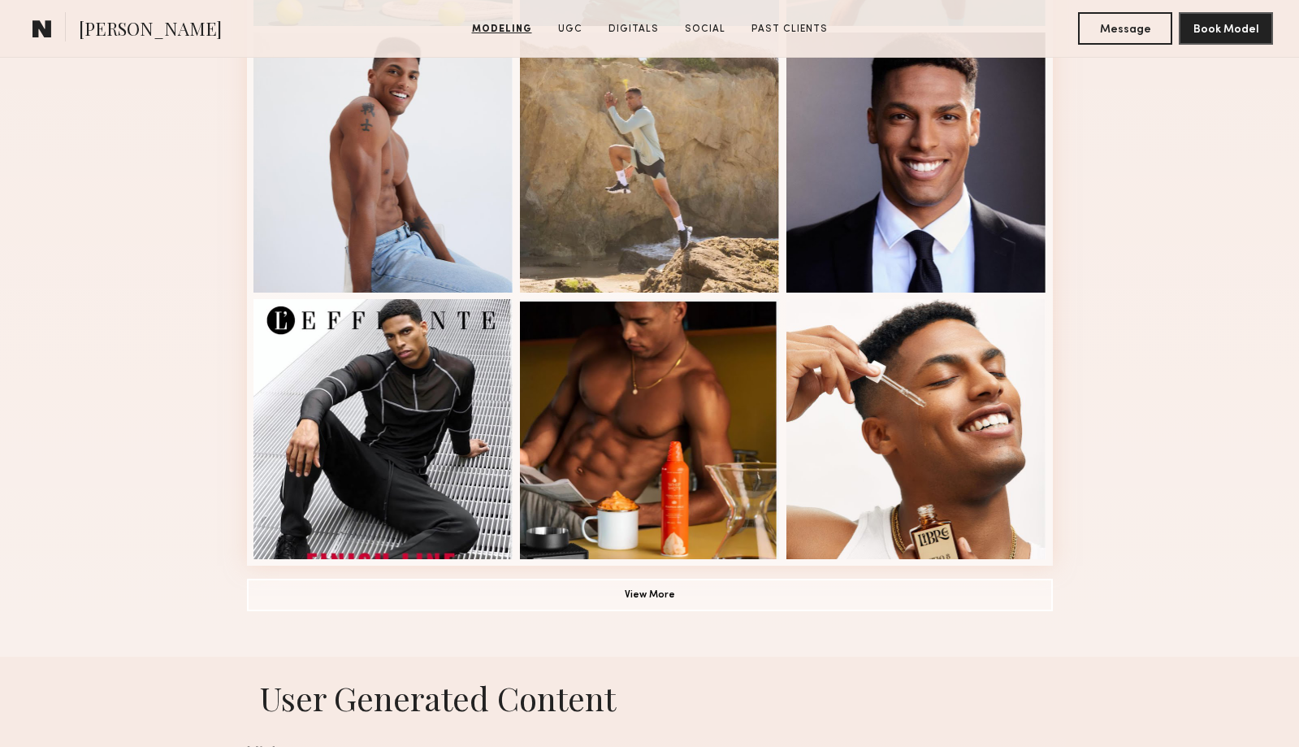
scroll to position [1002, 0]
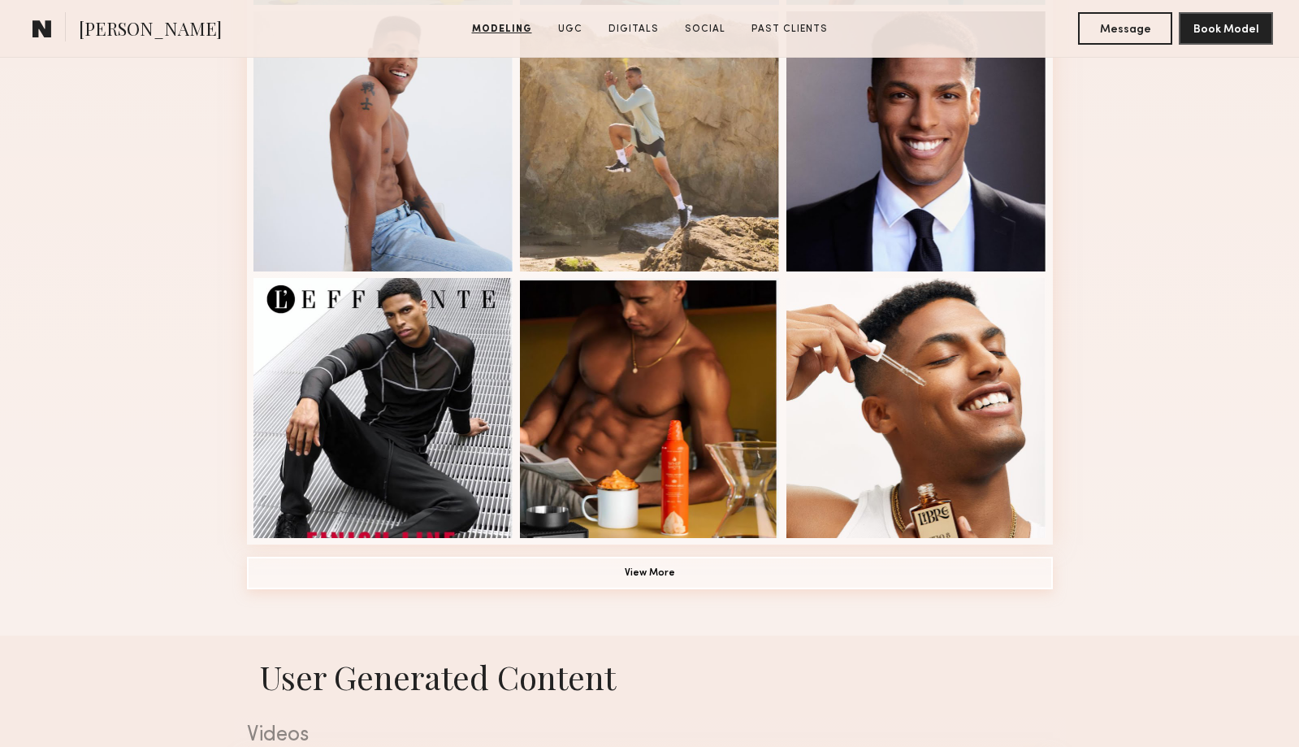
click at [372, 566] on button "View More" at bounding box center [650, 573] width 806 height 32
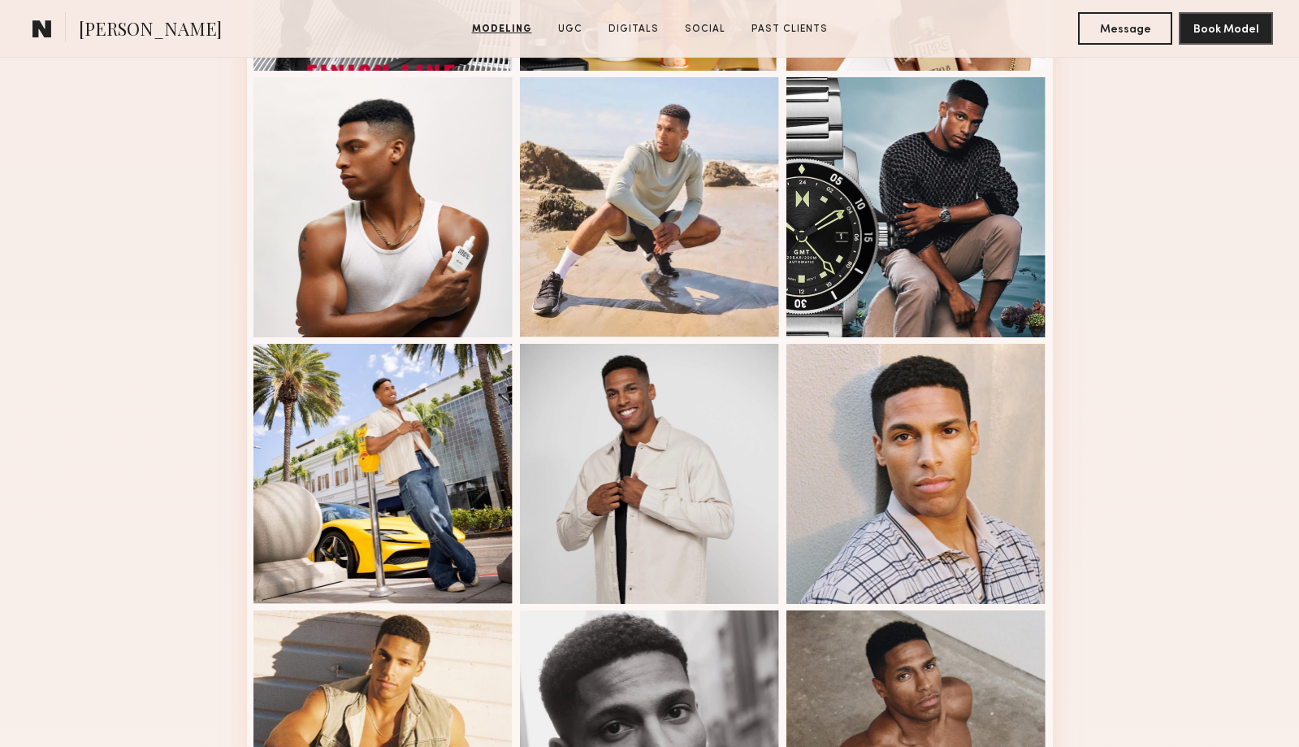
scroll to position [1473, 0]
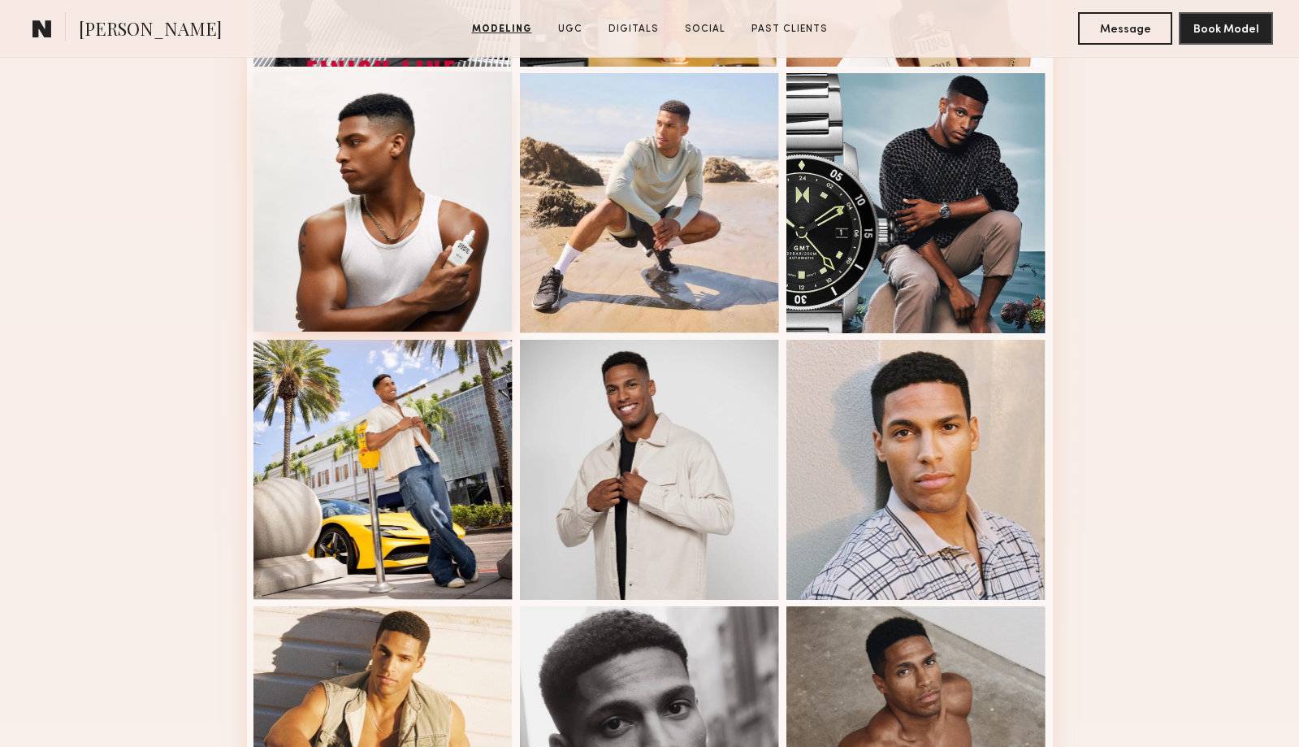
click at [401, 258] on div at bounding box center [383, 201] width 260 height 260
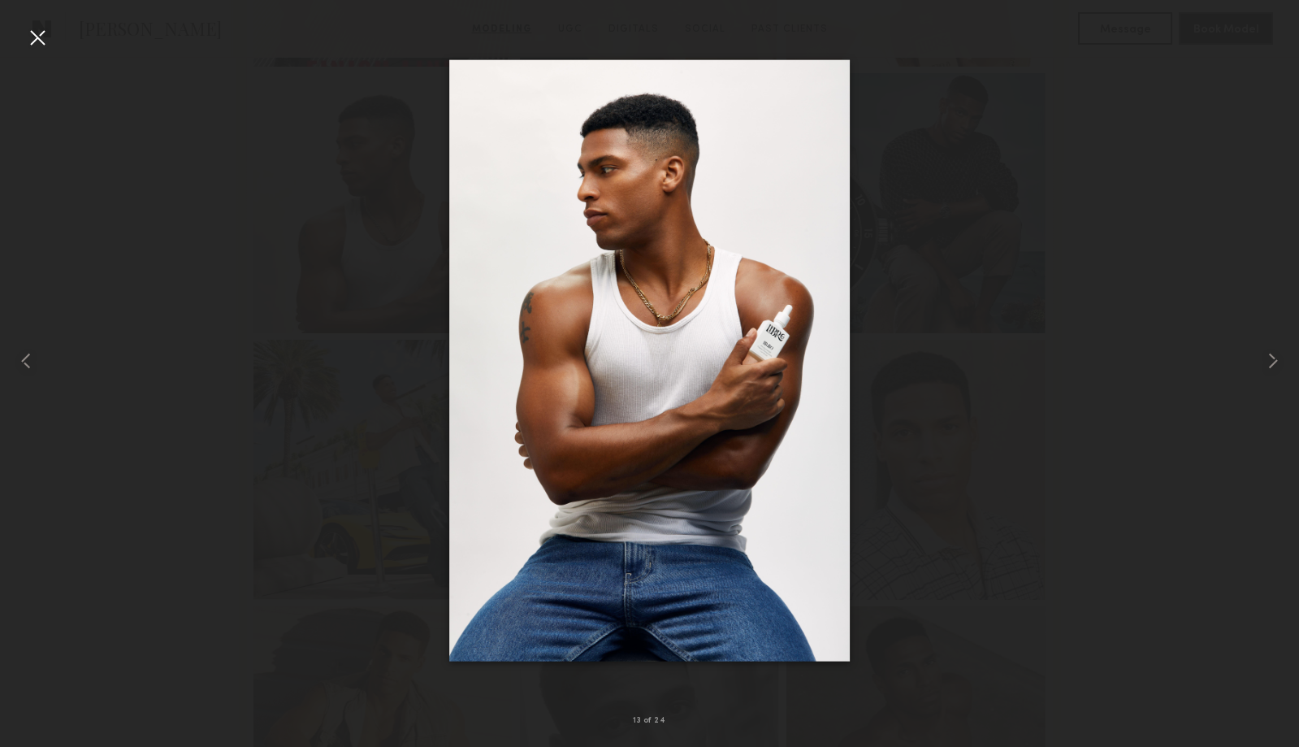
click at [39, 37] on div at bounding box center [37, 37] width 26 height 26
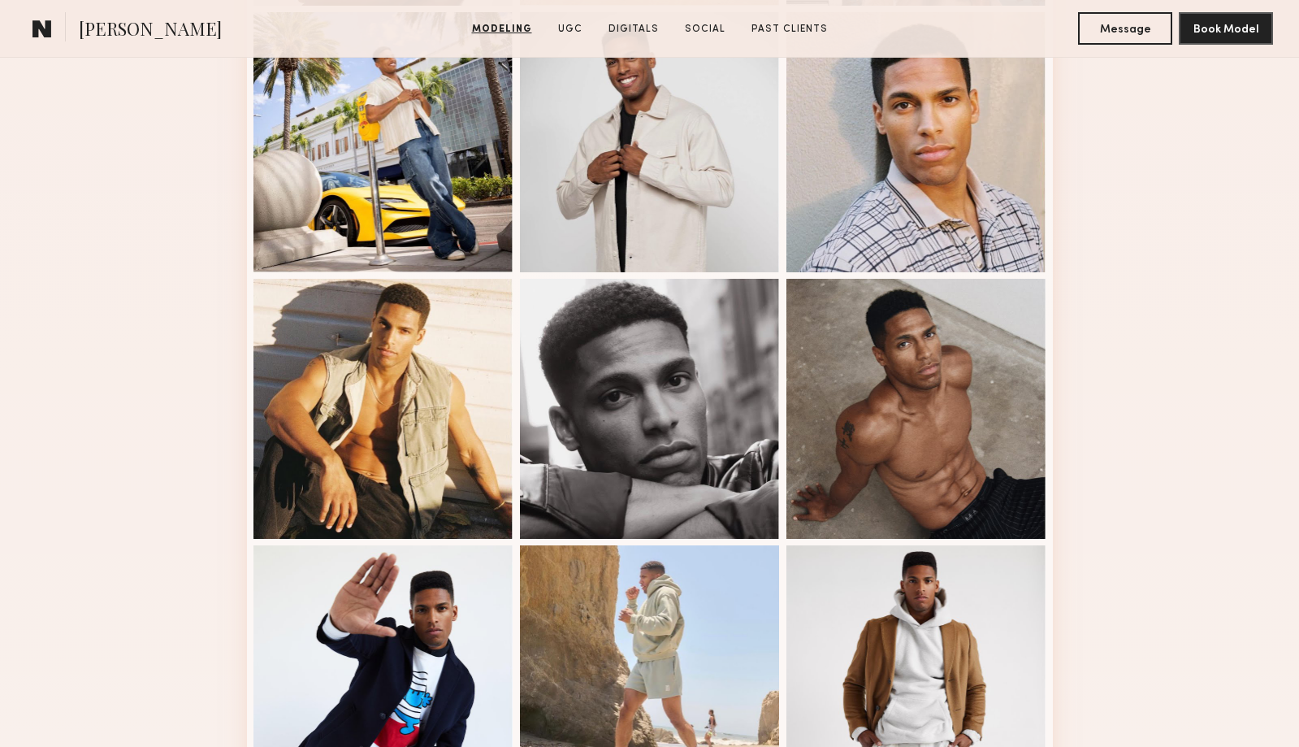
scroll to position [1801, 0]
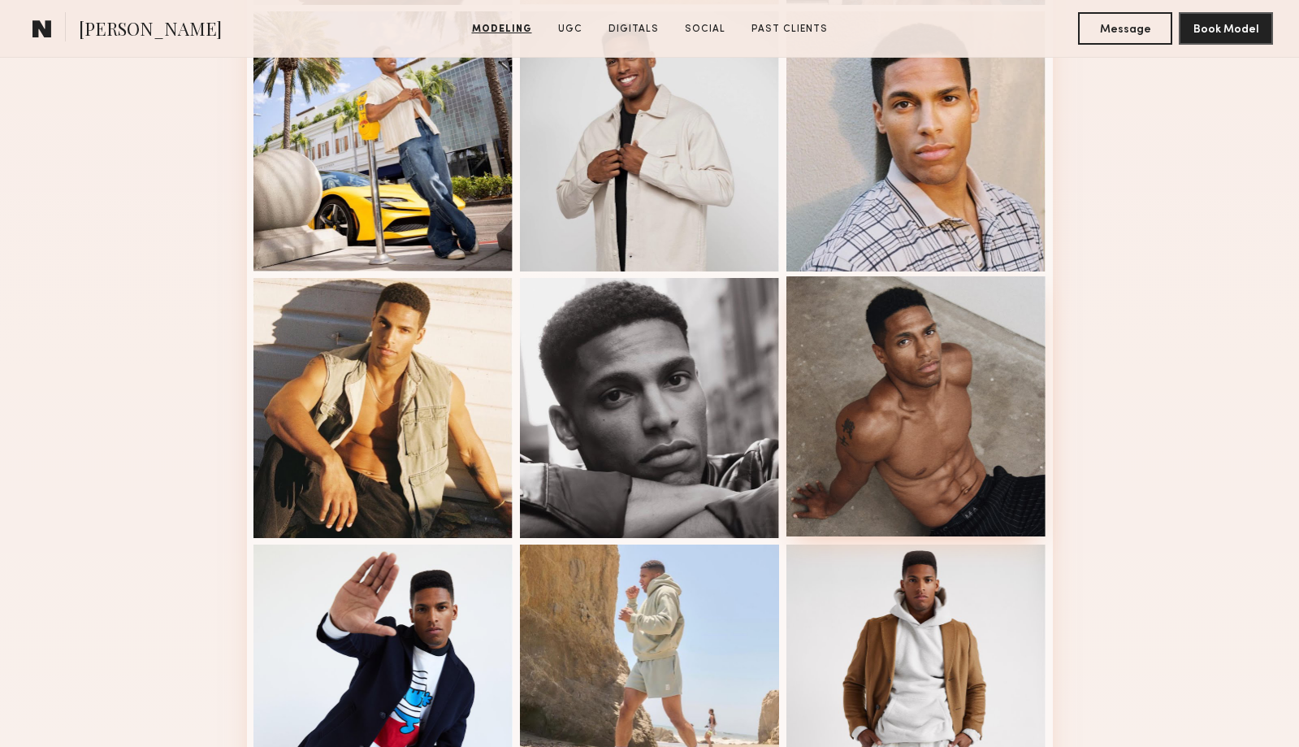
click at [908, 442] on div at bounding box center [916, 406] width 260 height 260
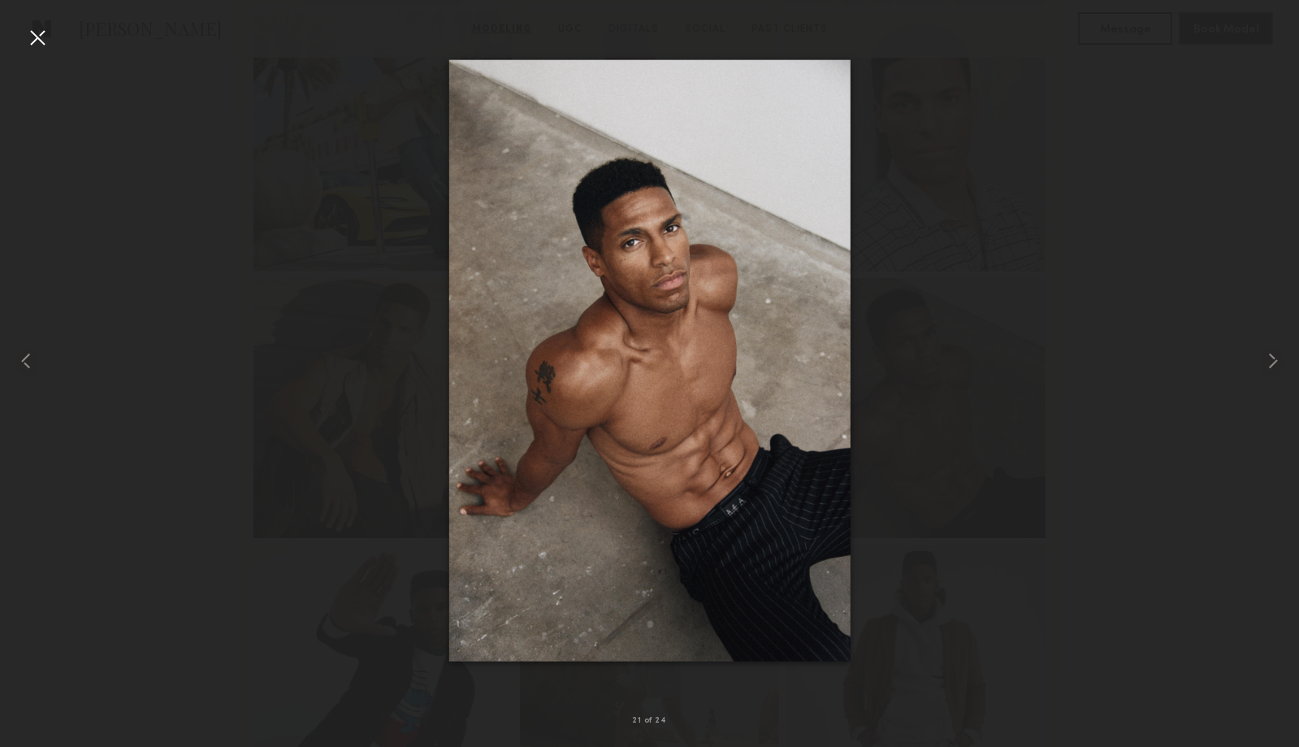
click at [41, 41] on div at bounding box center [37, 37] width 26 height 26
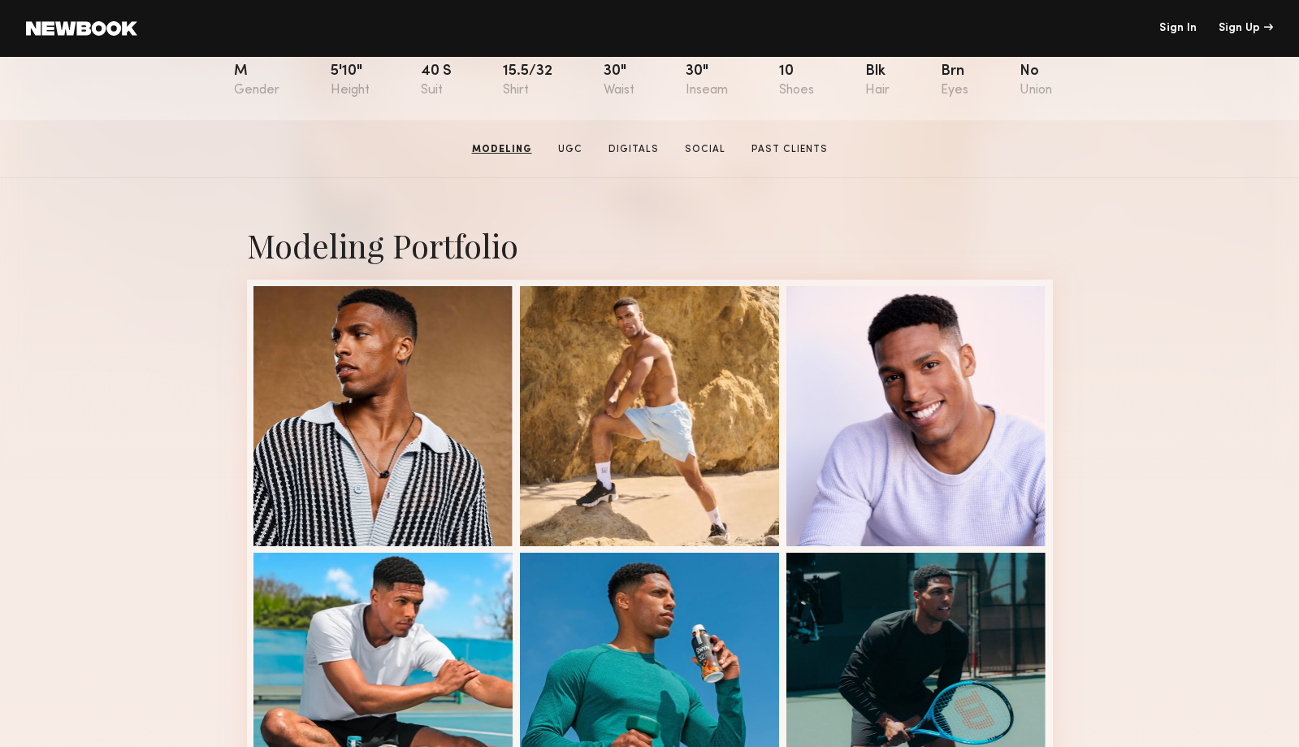
scroll to position [0, 0]
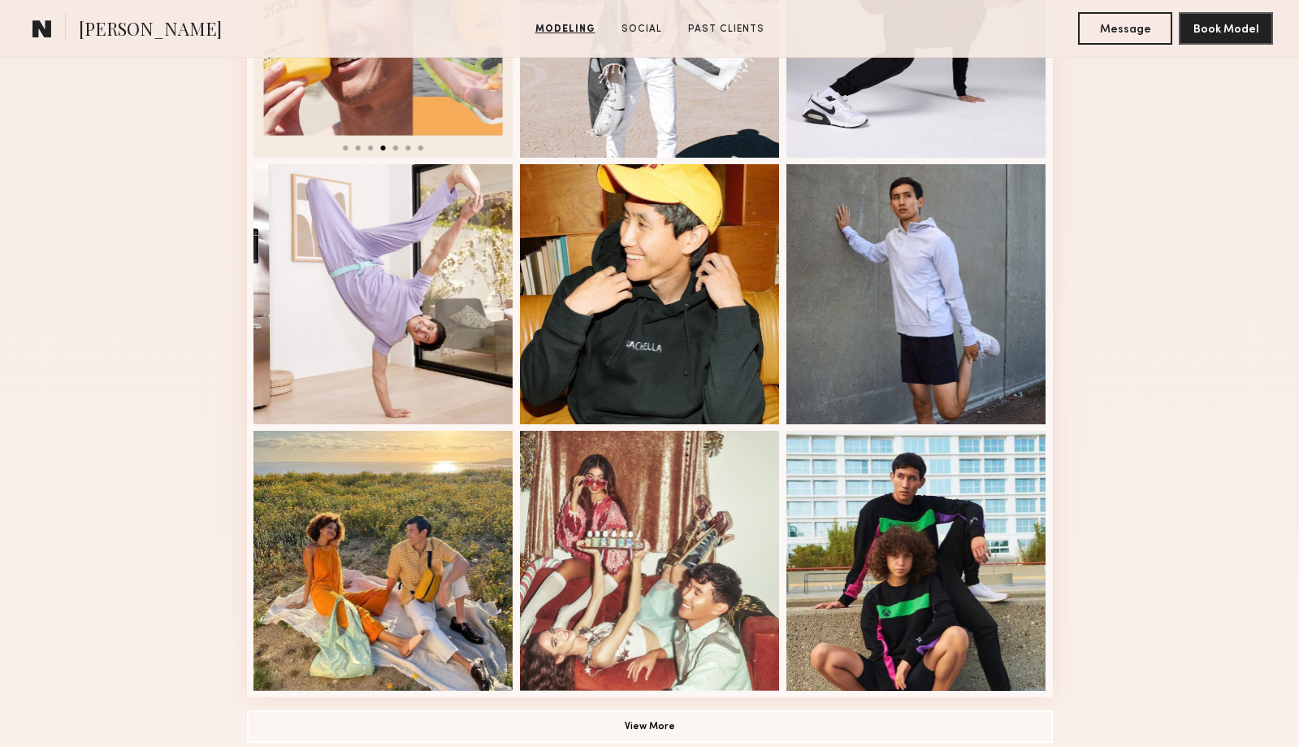
scroll to position [865, 0]
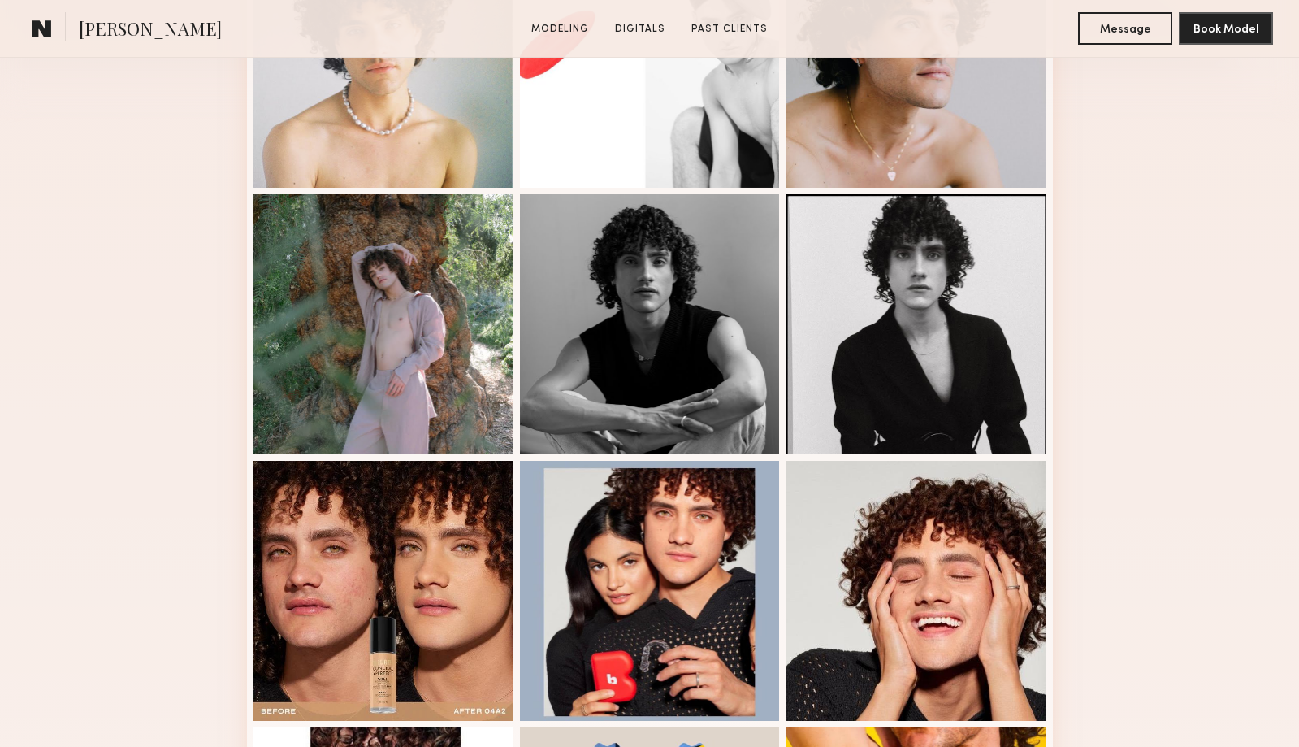
scroll to position [554, 0]
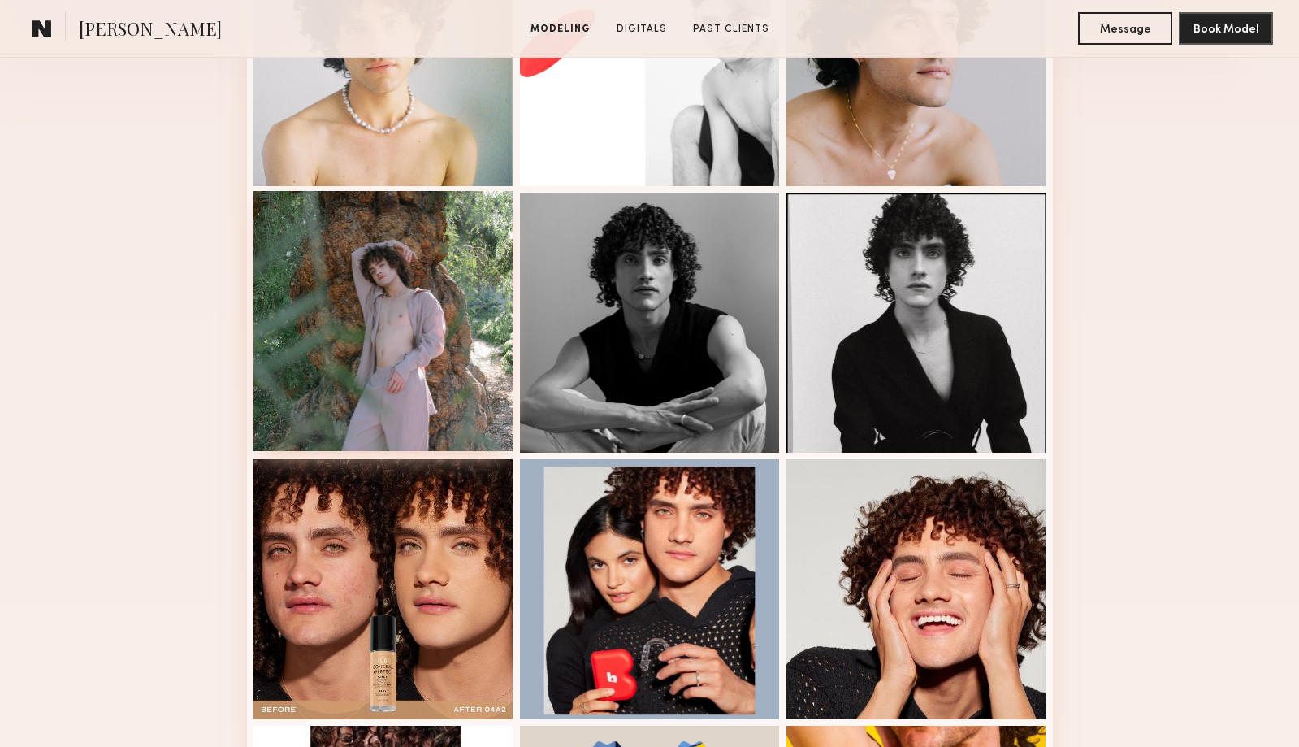
click at [453, 379] on div at bounding box center [383, 321] width 260 height 260
